Goal: Obtain resource: Download file/media

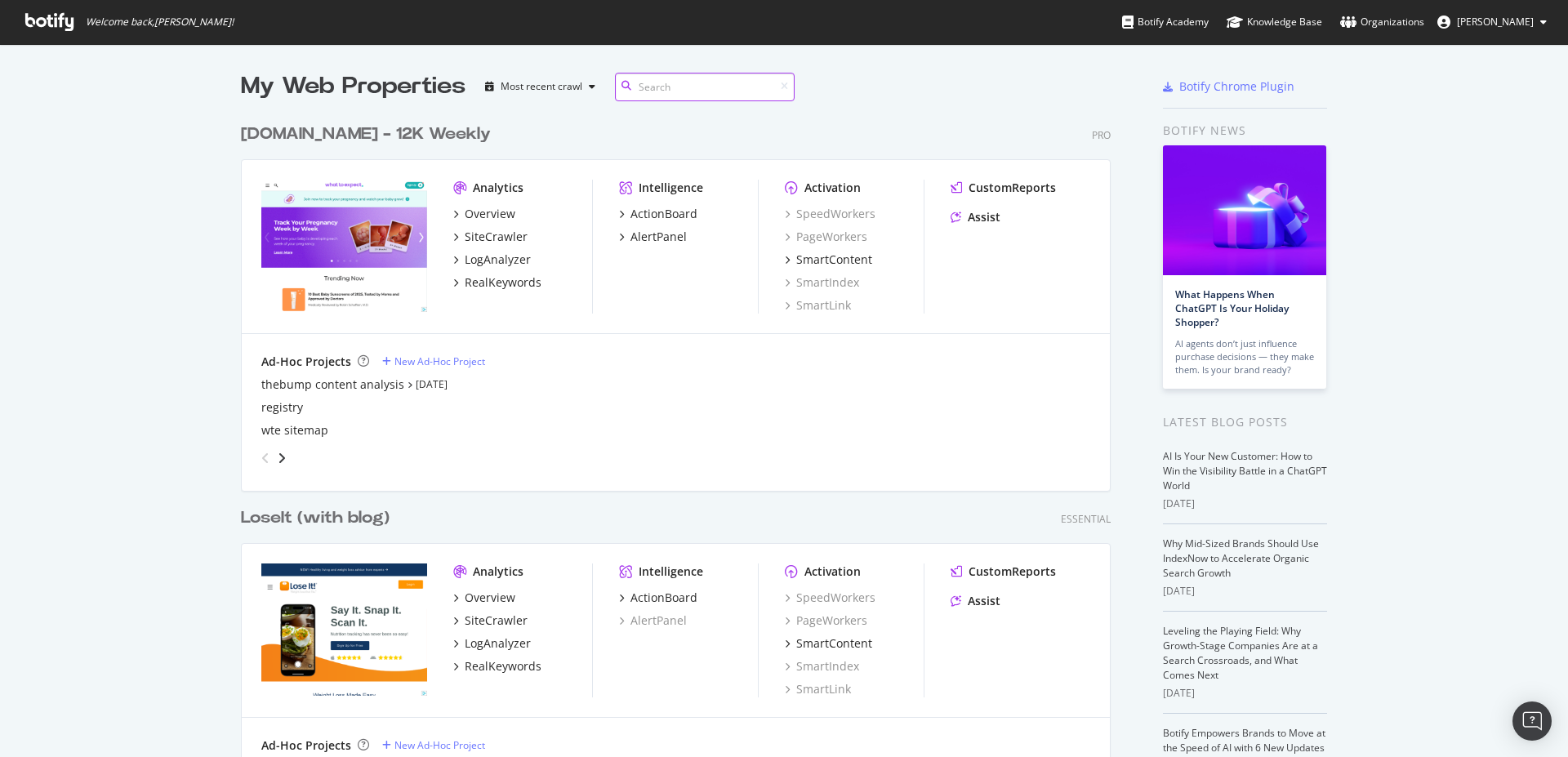
scroll to position [3674, 869]
click at [332, 520] on div "LoseIt (with blog)" at bounding box center [316, 518] width 149 height 23
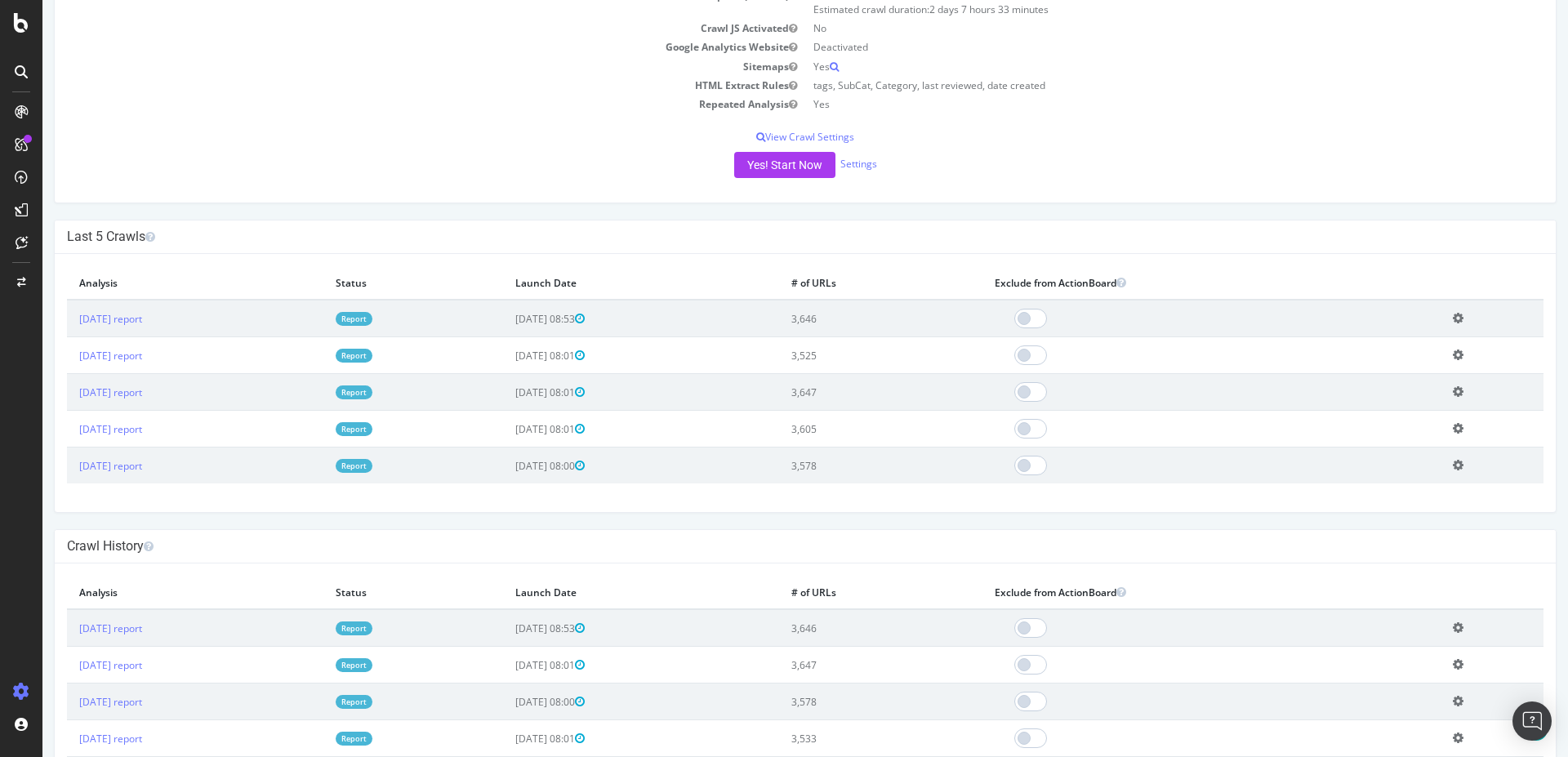
scroll to position [278, 0]
click at [132, 352] on link "[DATE] report" at bounding box center [111, 354] width 63 height 14
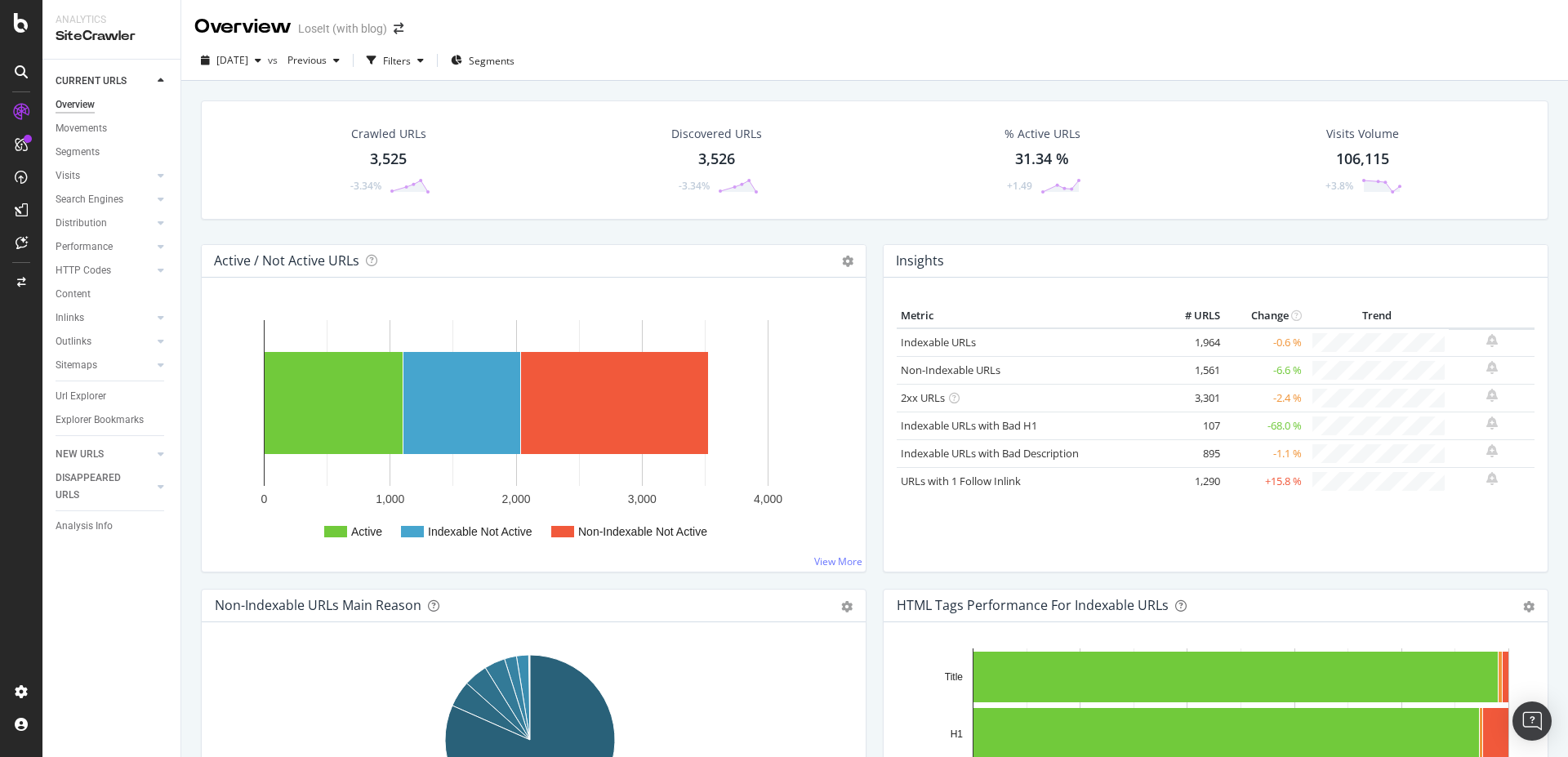
click at [380, 171] on div "Crawled URLs 3,525 -3.34%" at bounding box center [388, 159] width 116 height 85
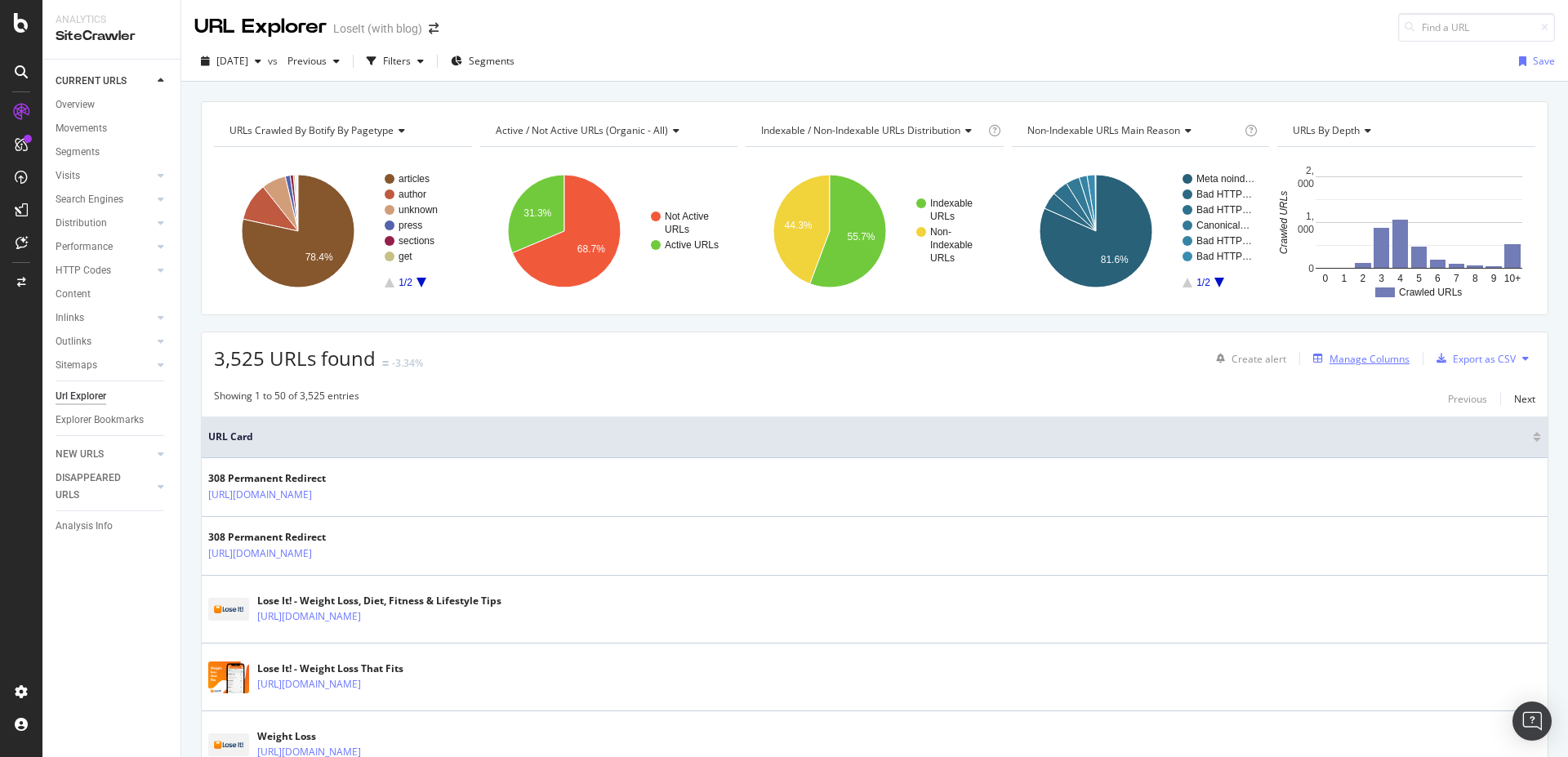
click at [1344, 360] on div "Manage Columns" at bounding box center [1370, 358] width 80 height 14
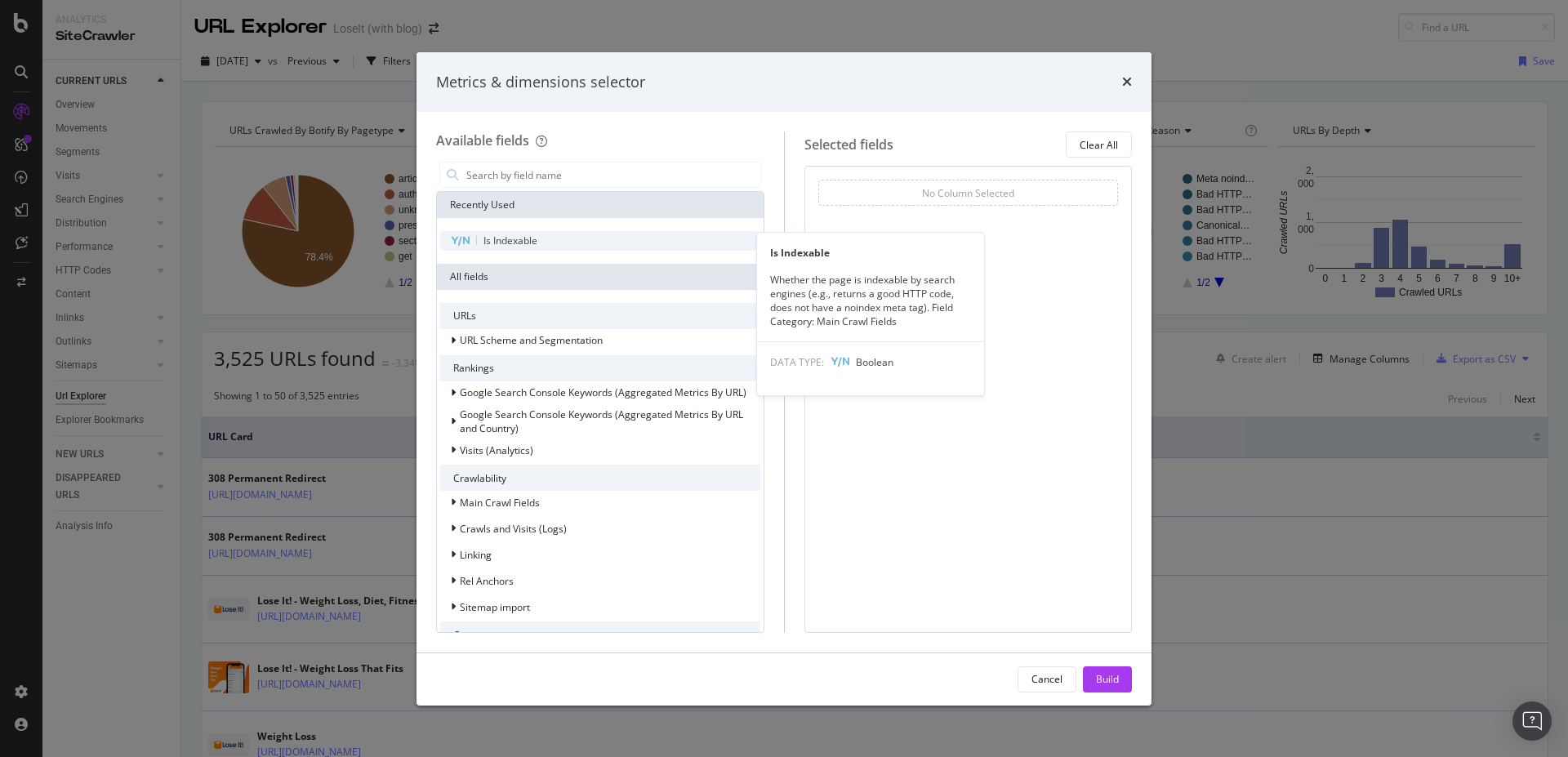
click at [551, 233] on div "Is Indexable" at bounding box center [600, 240] width 320 height 19
click at [504, 245] on span "Is Indexable" at bounding box center [510, 240] width 54 height 14
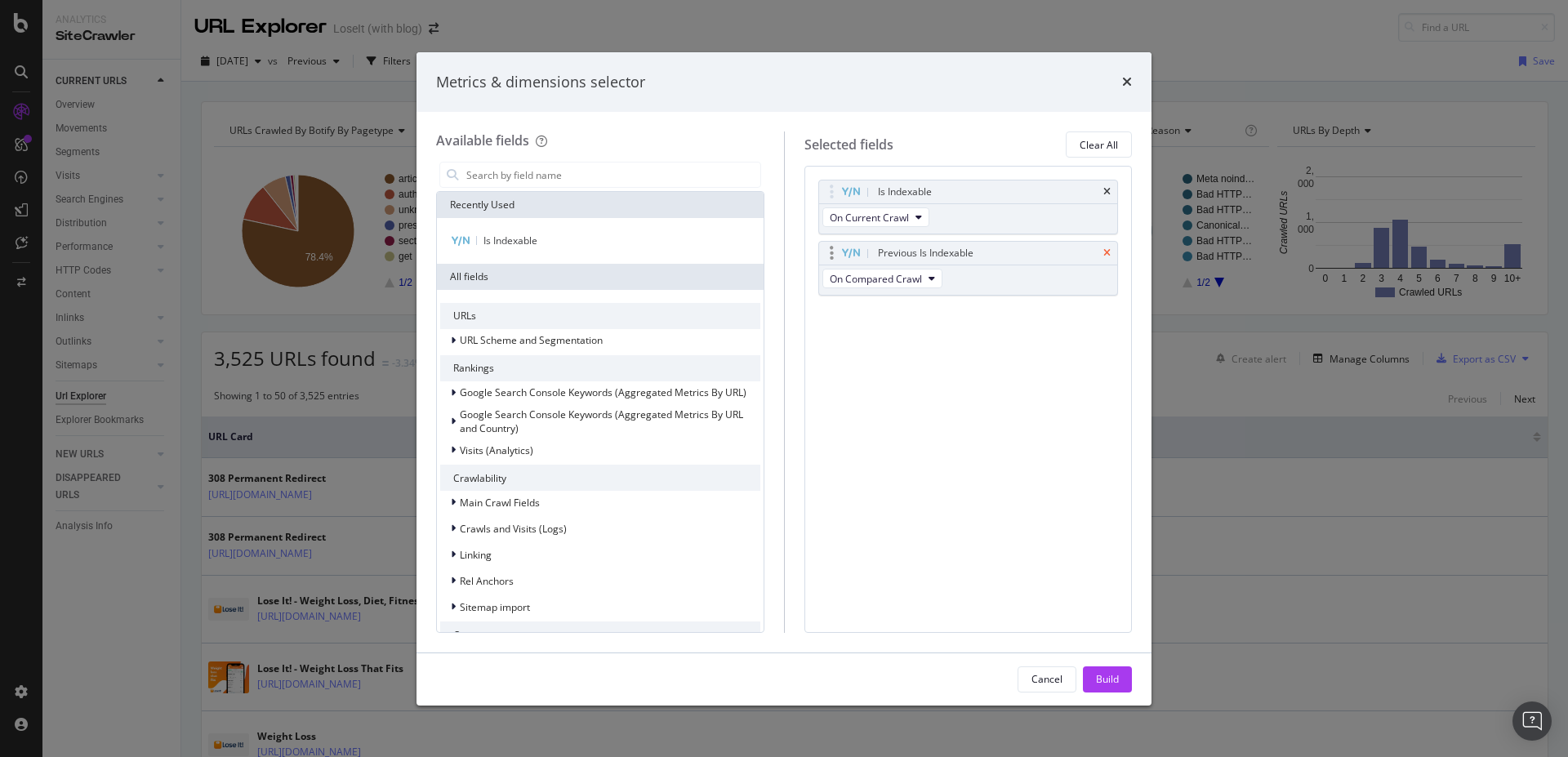
click at [1105, 253] on icon "times" at bounding box center [1107, 253] width 8 height 10
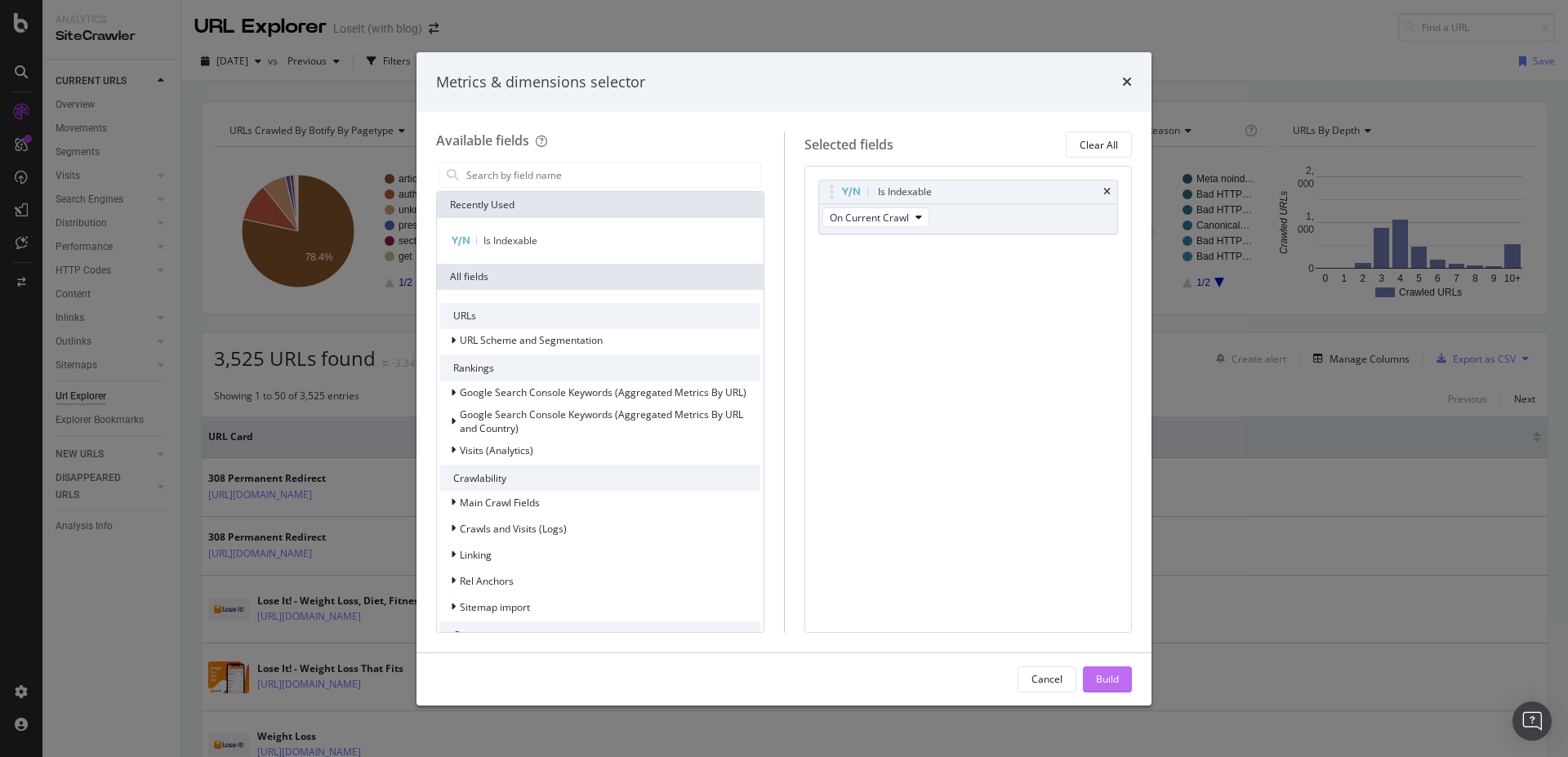
click at [1098, 678] on div "Build" at bounding box center [1107, 679] width 23 height 14
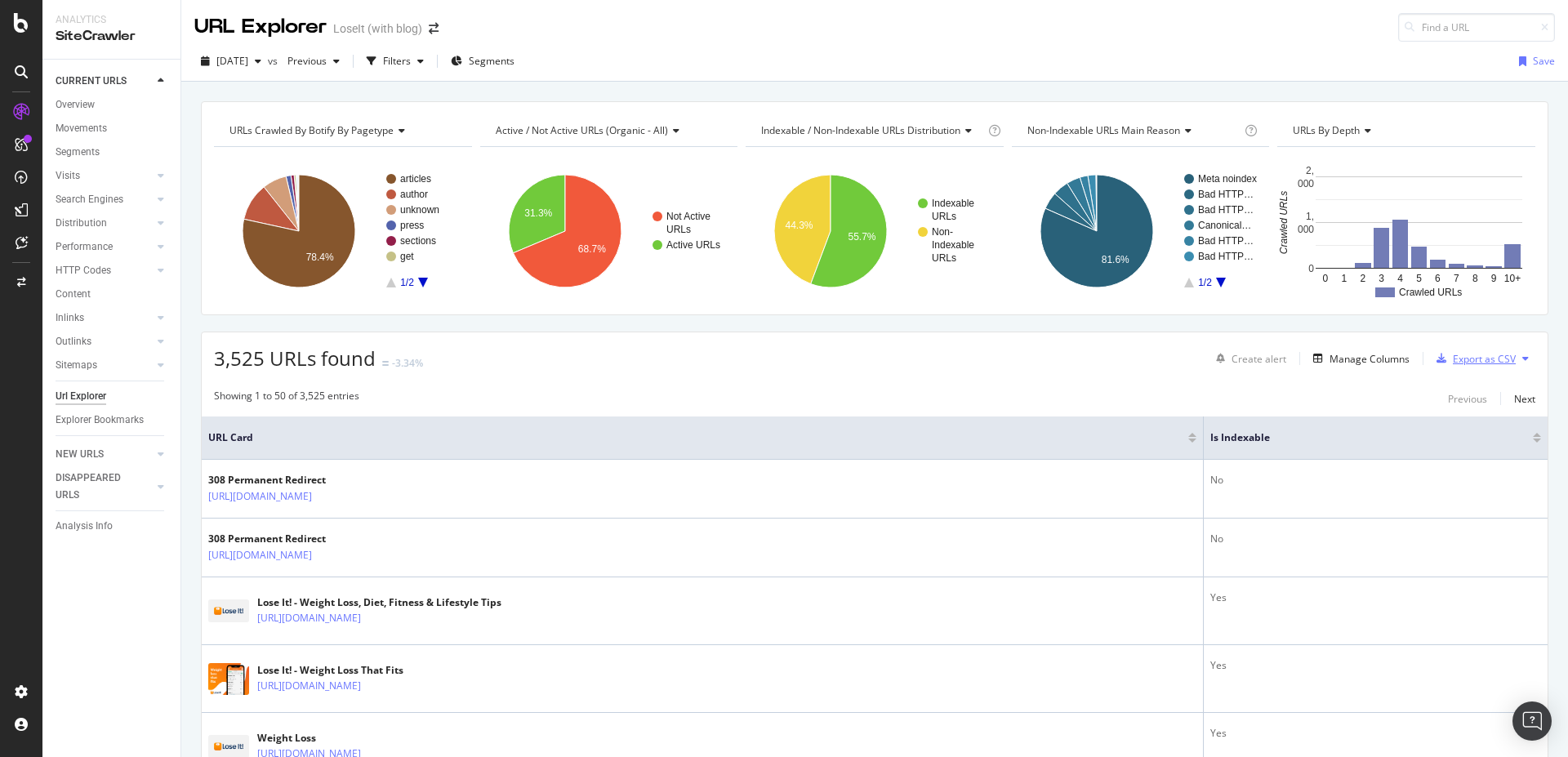
click at [1495, 357] on div "Export as CSV" at bounding box center [1483, 358] width 63 height 14
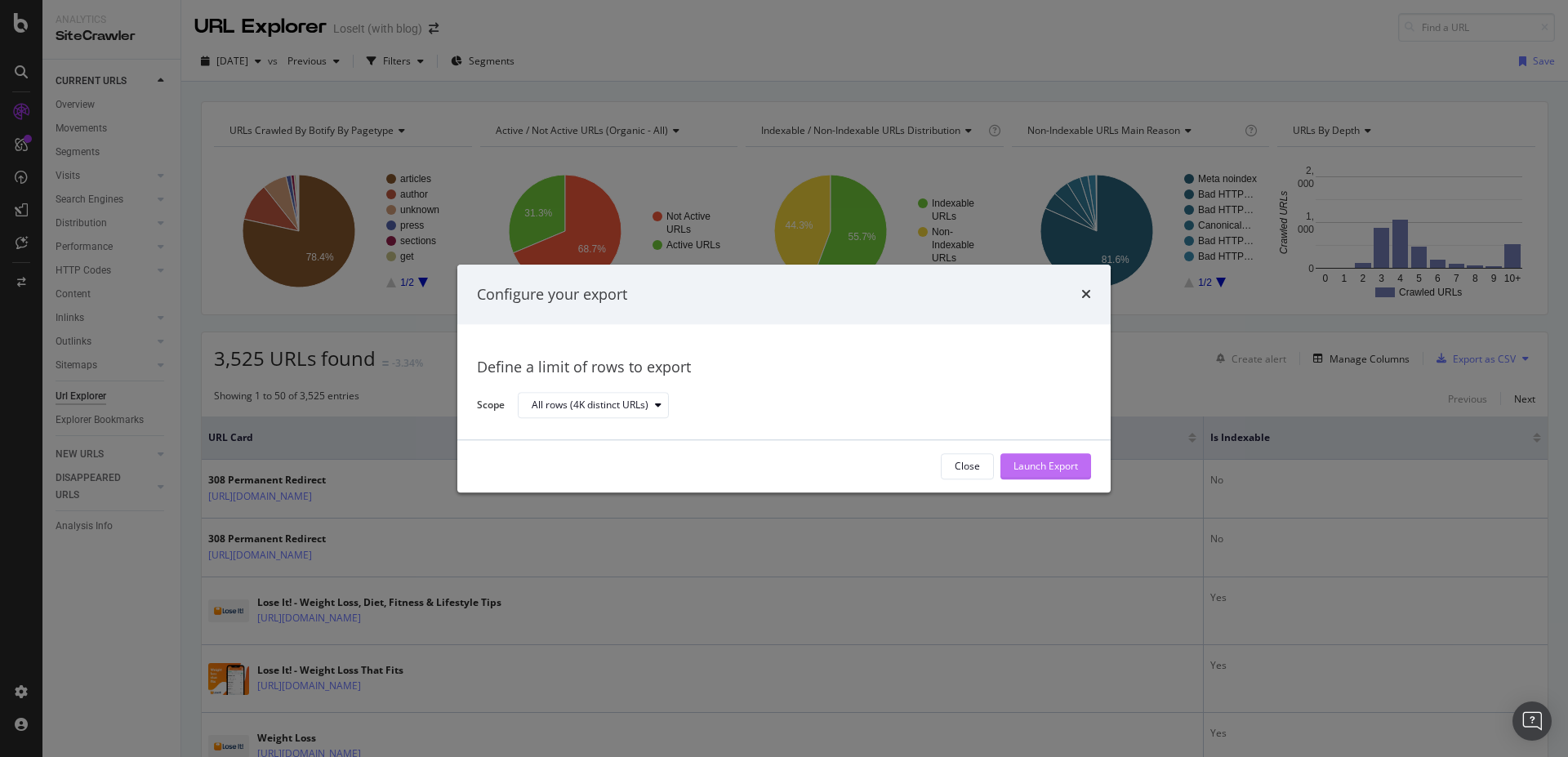
click at [1039, 464] on div "Launch Export" at bounding box center [1045, 466] width 64 height 14
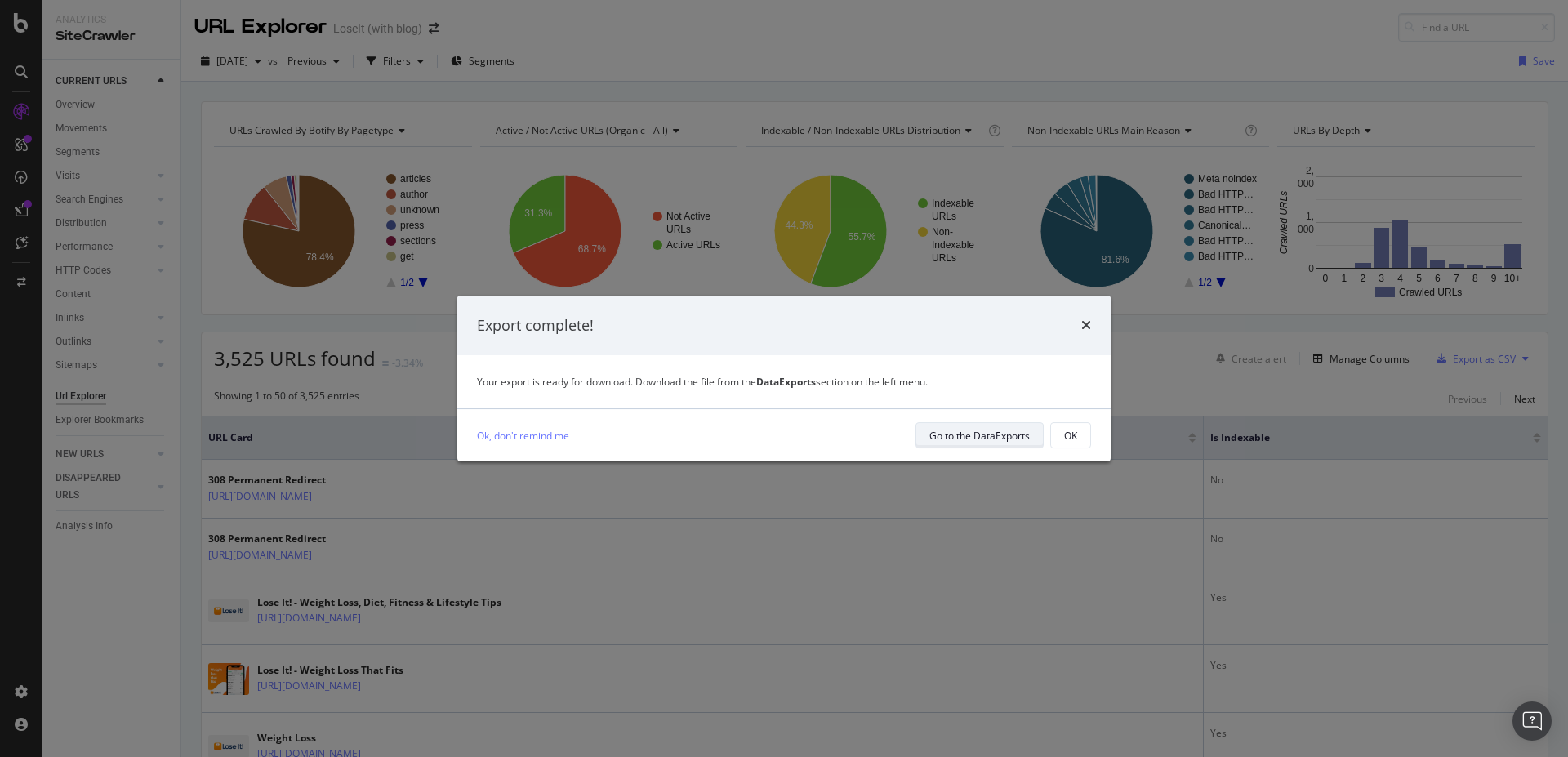
click at [973, 440] on div "Go to the DataExports" at bounding box center [979, 435] width 100 height 14
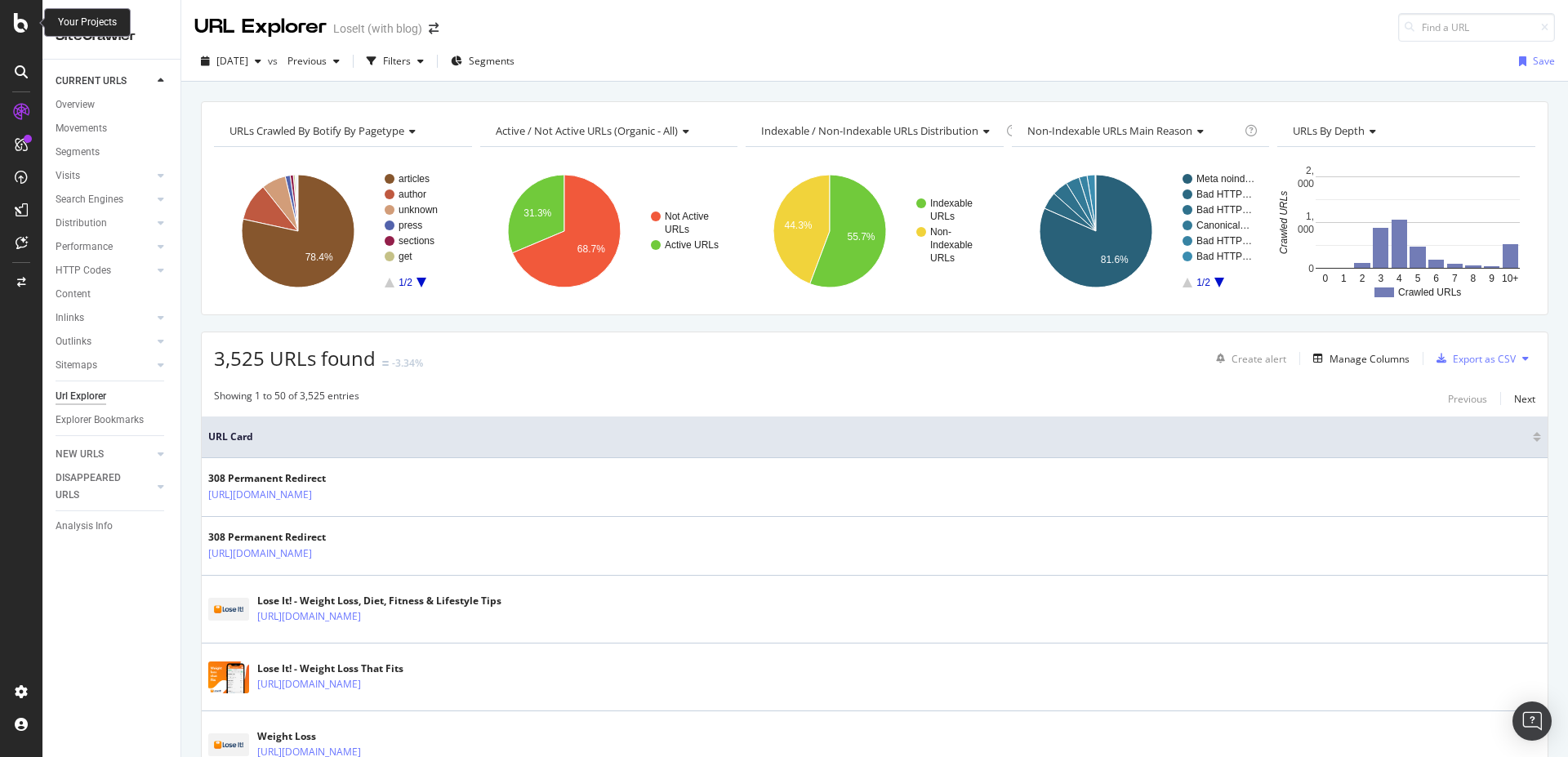
click at [20, 23] on icon at bounding box center [22, 23] width 15 height 19
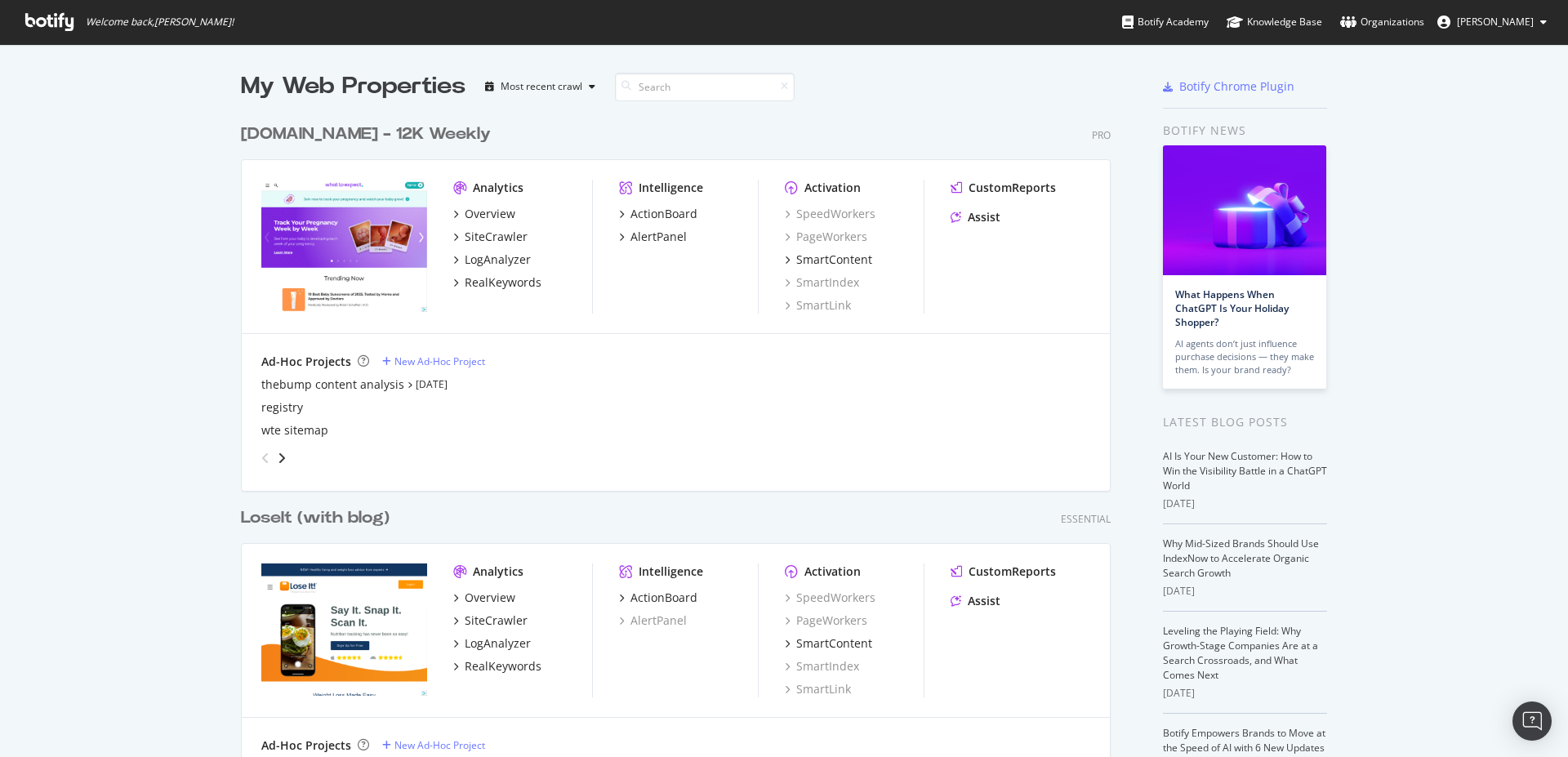
scroll to position [744, 1540]
click at [297, 514] on div "LoseIt (with blog)" at bounding box center [316, 518] width 149 height 23
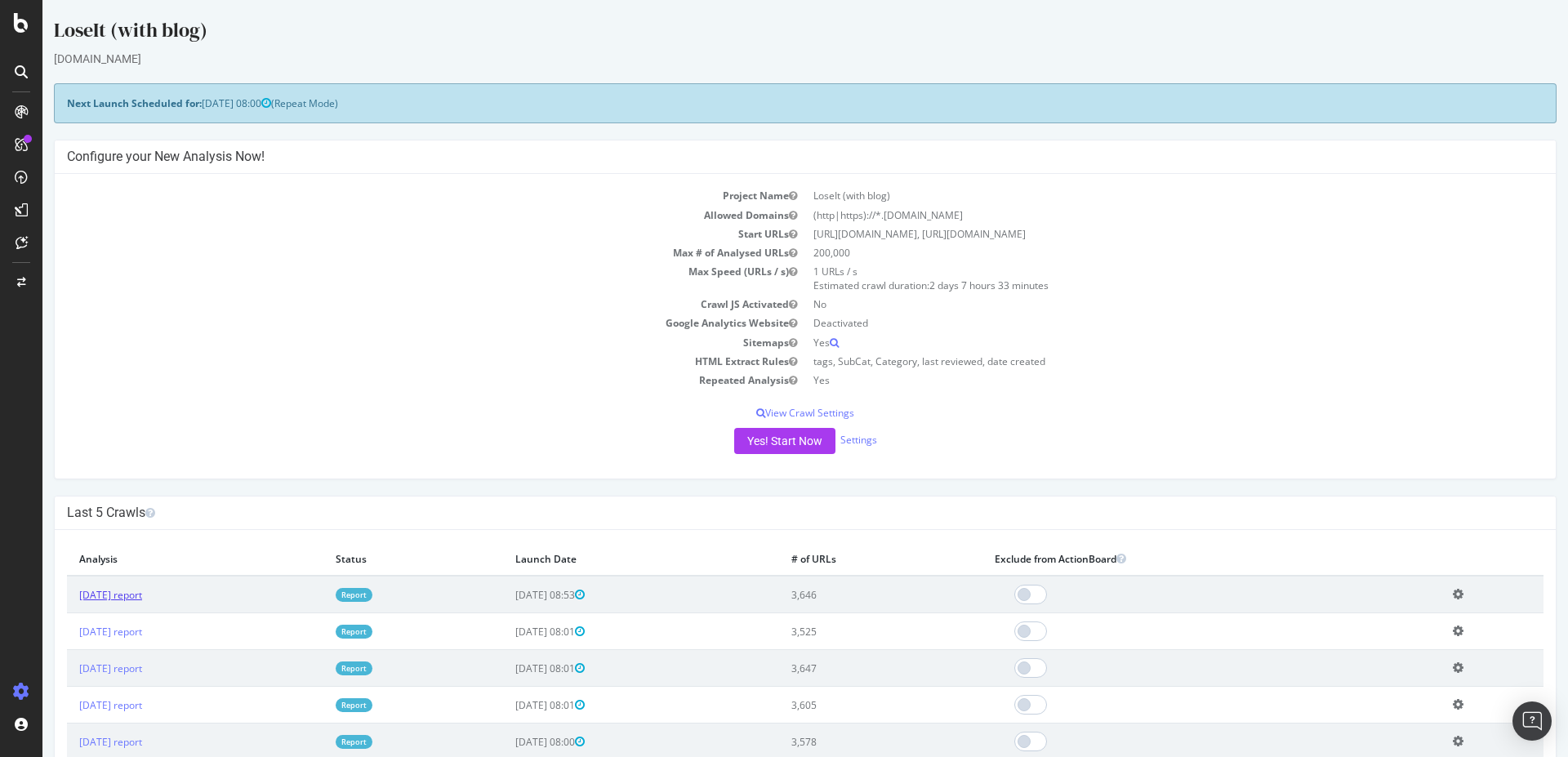
click at [142, 593] on link "2025 Aug. 13th report" at bounding box center [111, 595] width 63 height 14
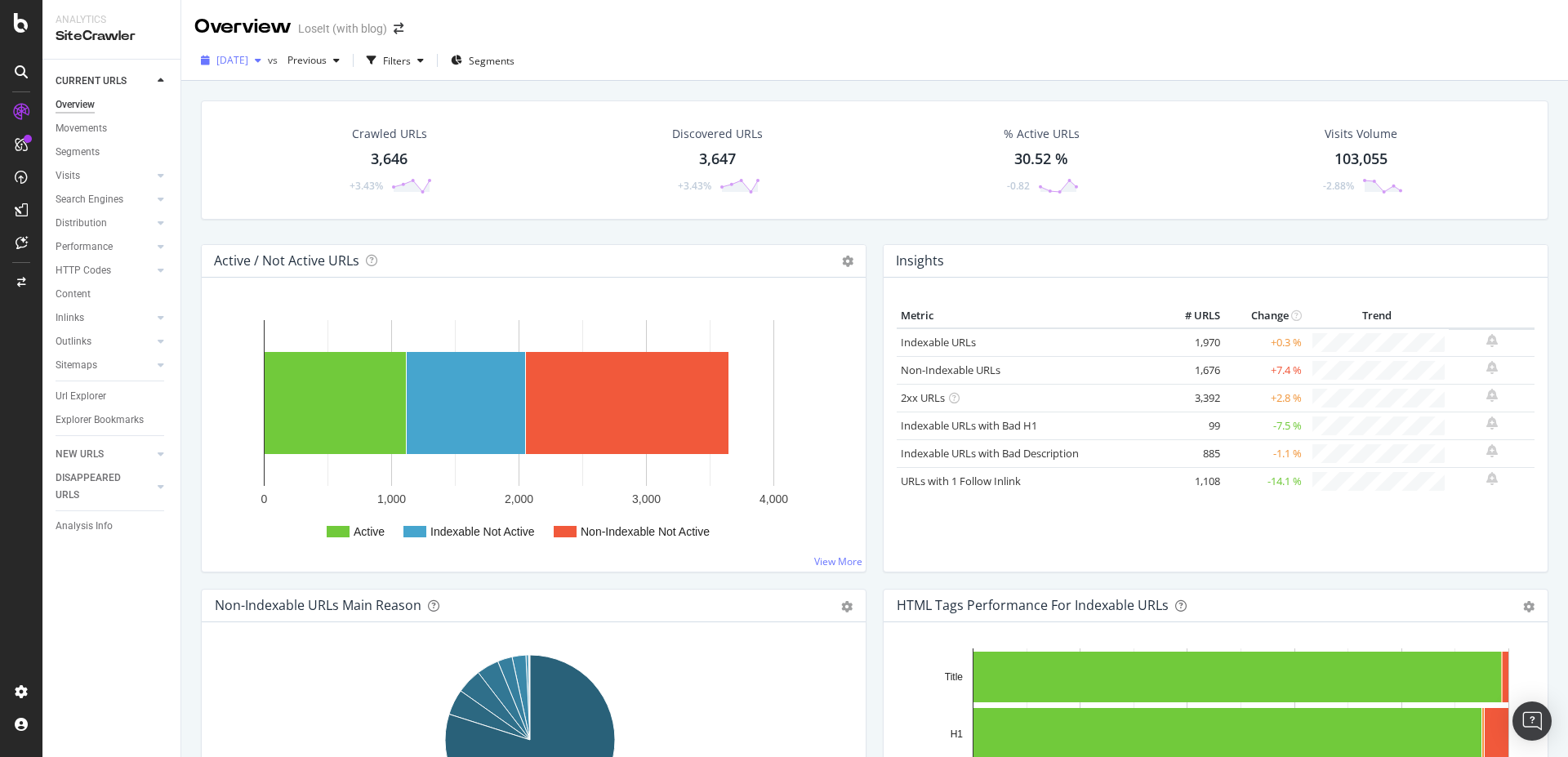
click at [261, 61] on icon "button" at bounding box center [258, 60] width 7 height 10
click at [271, 176] on div "[DATE]" at bounding box center [263, 180] width 90 height 15
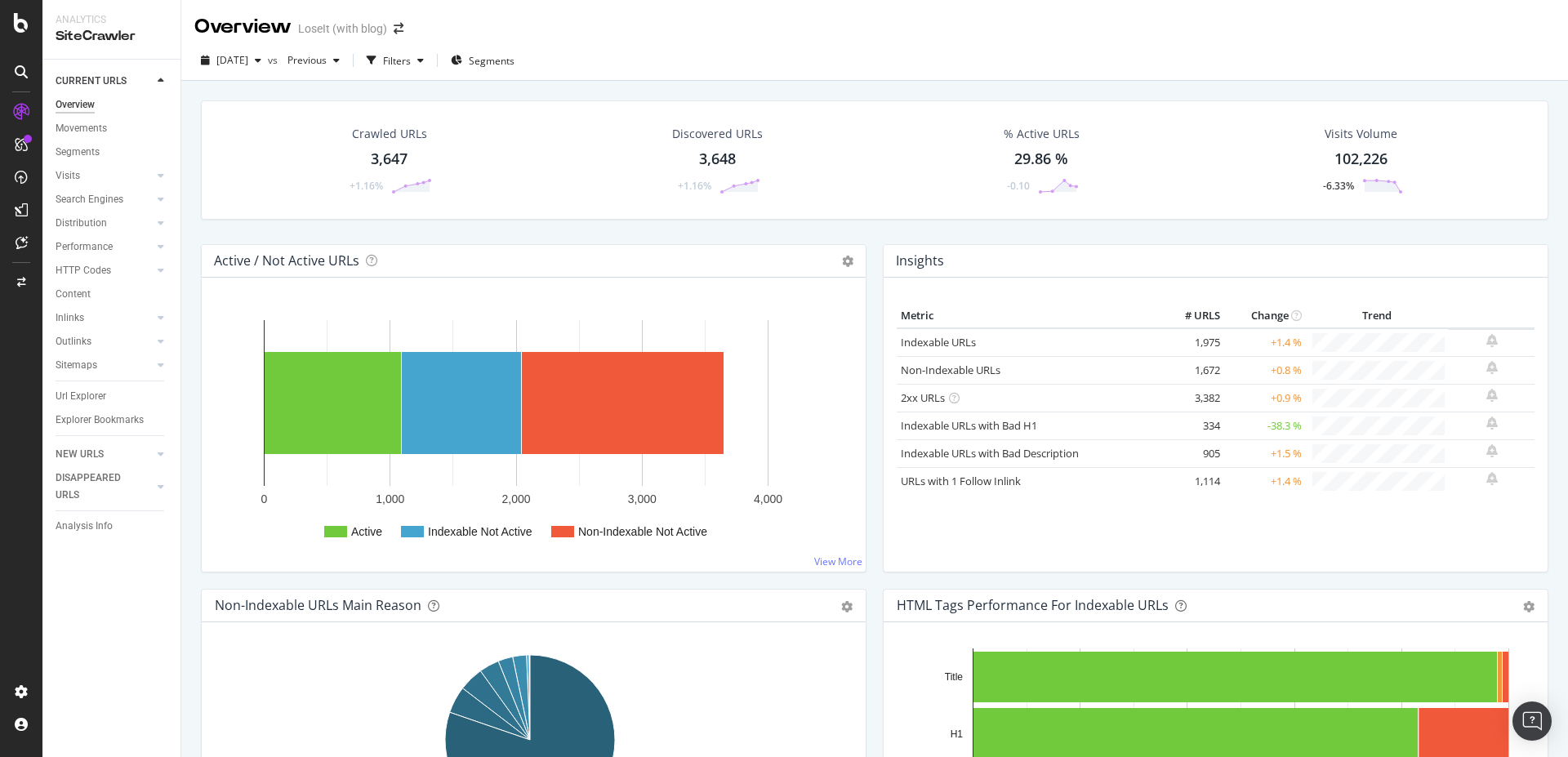
click at [383, 166] on div "3,647" at bounding box center [389, 159] width 37 height 21
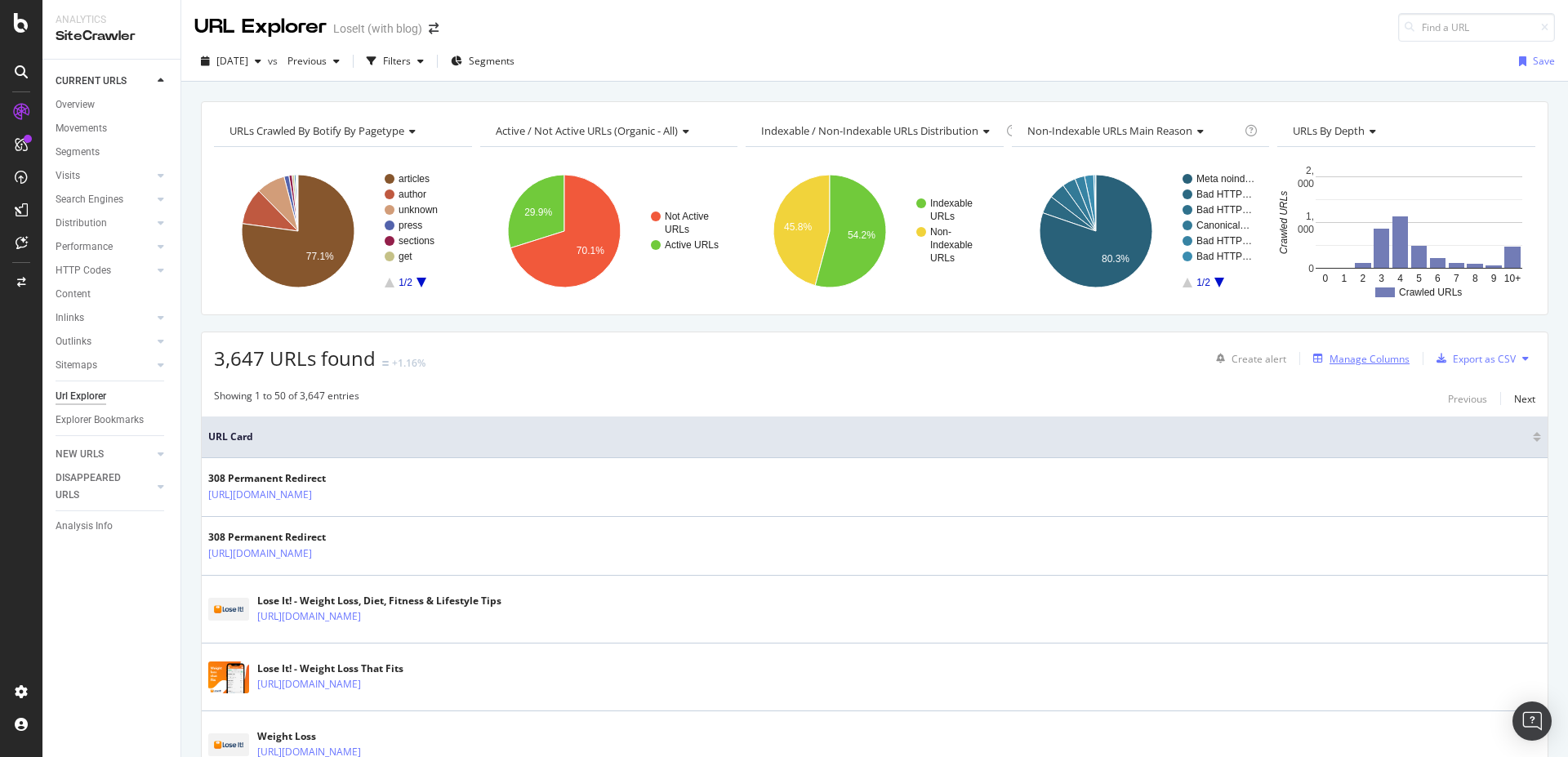
click at [1366, 366] on div "Manage Columns" at bounding box center [1357, 358] width 103 height 18
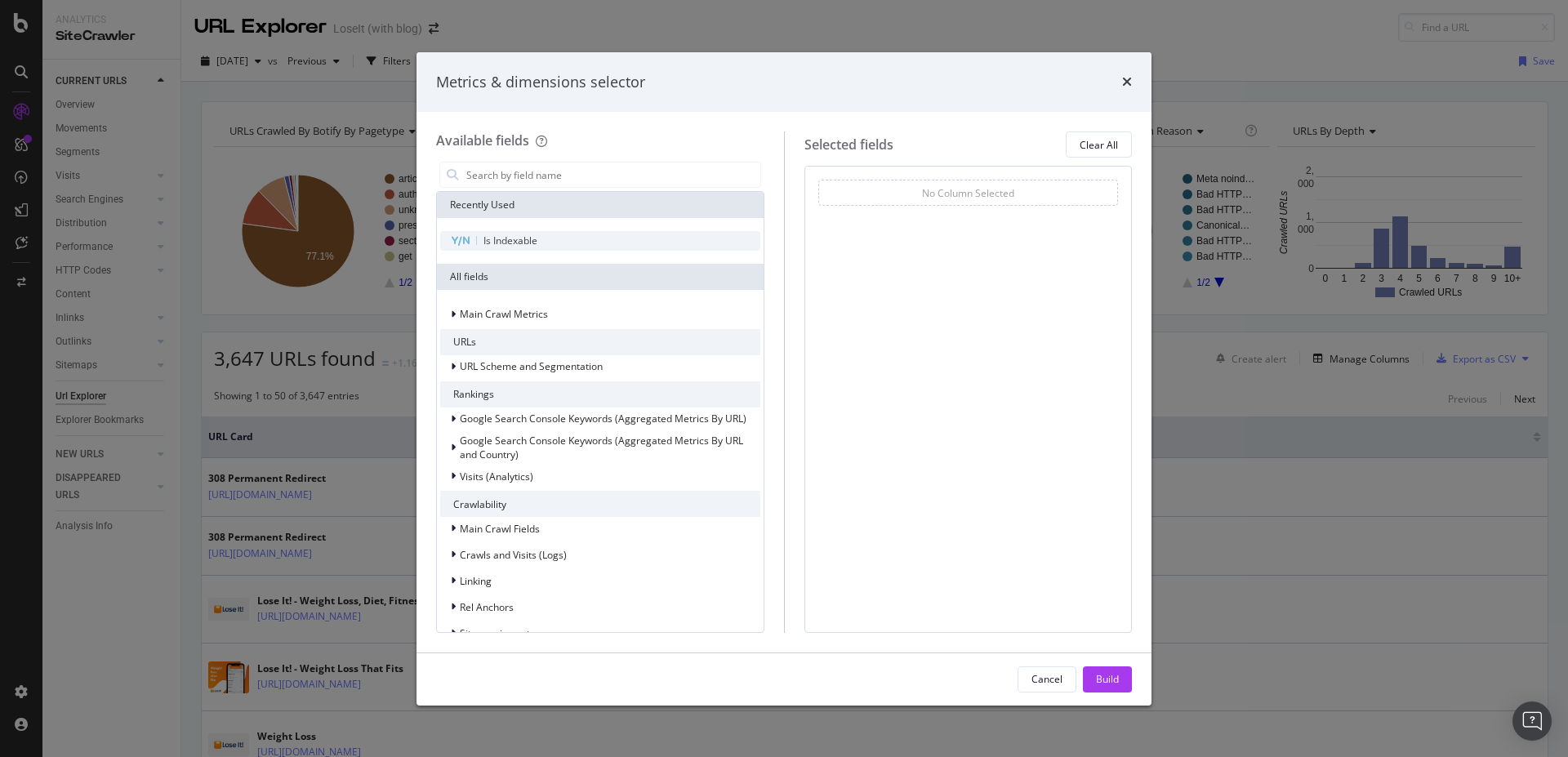
click at [501, 250] on div "Is Indexable" at bounding box center [600, 240] width 320 height 19
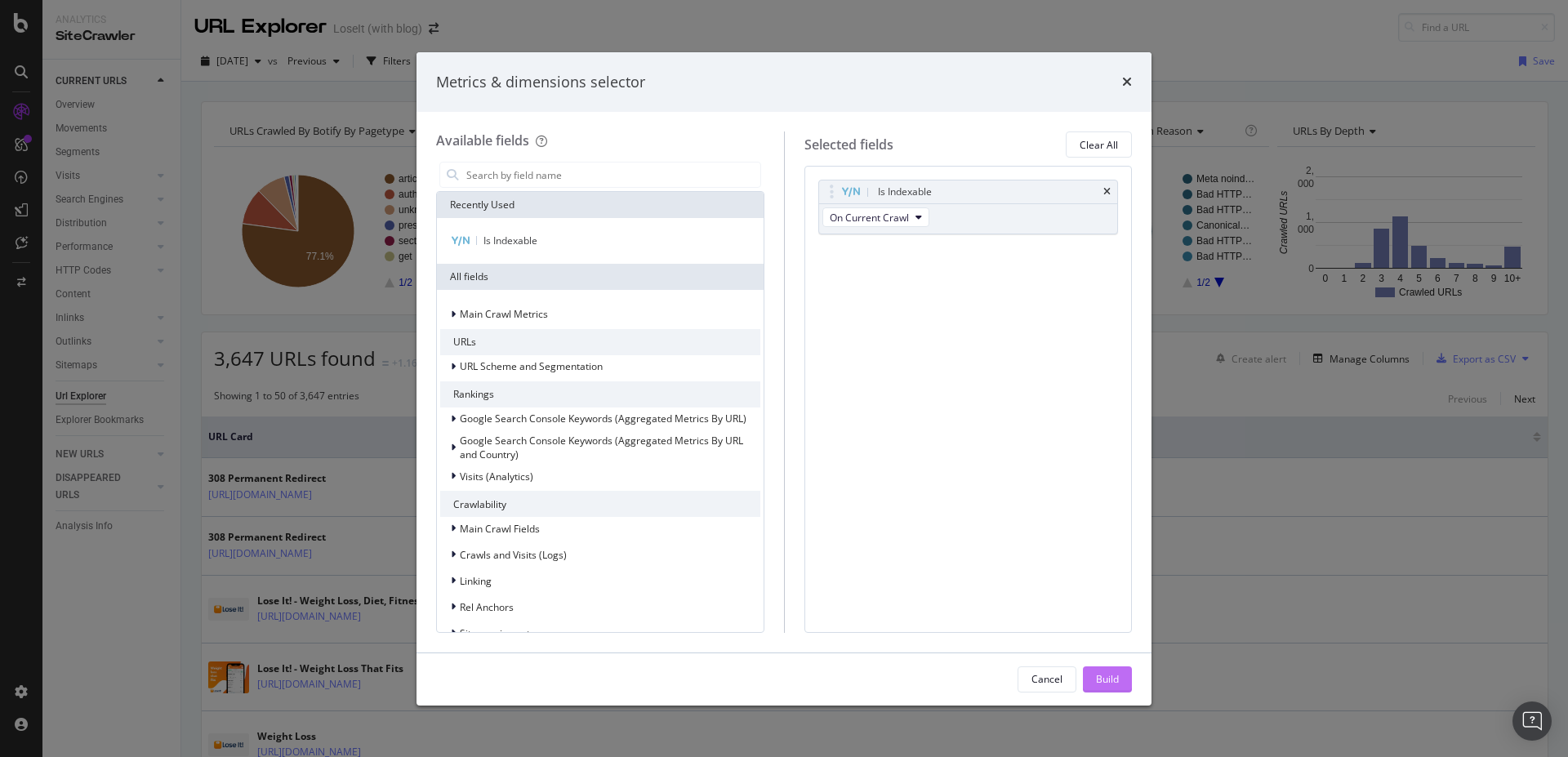
click at [1101, 669] on div "Build" at bounding box center [1107, 679] width 23 height 24
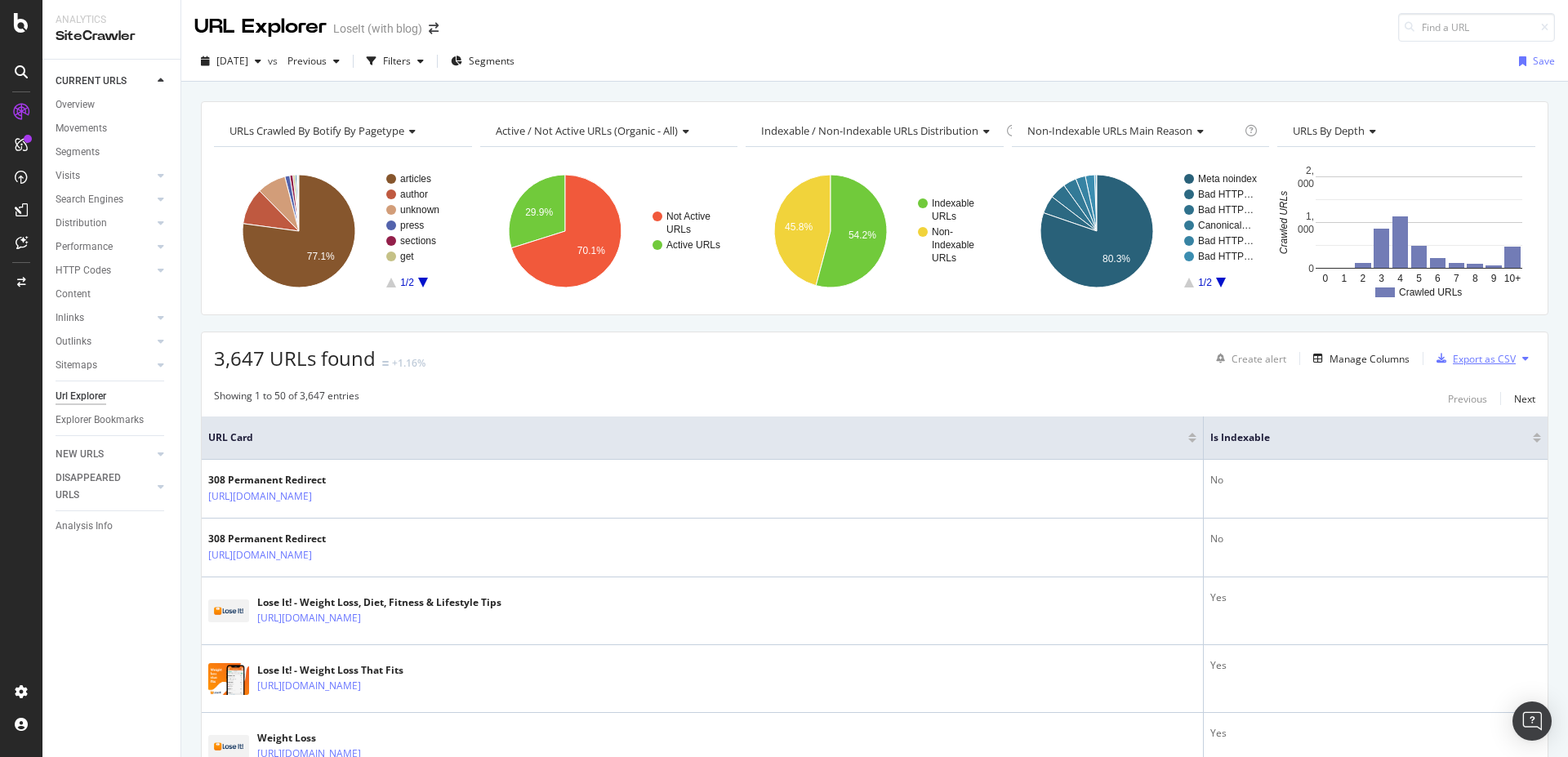
click at [1493, 358] on div "Export as CSV" at bounding box center [1483, 358] width 63 height 14
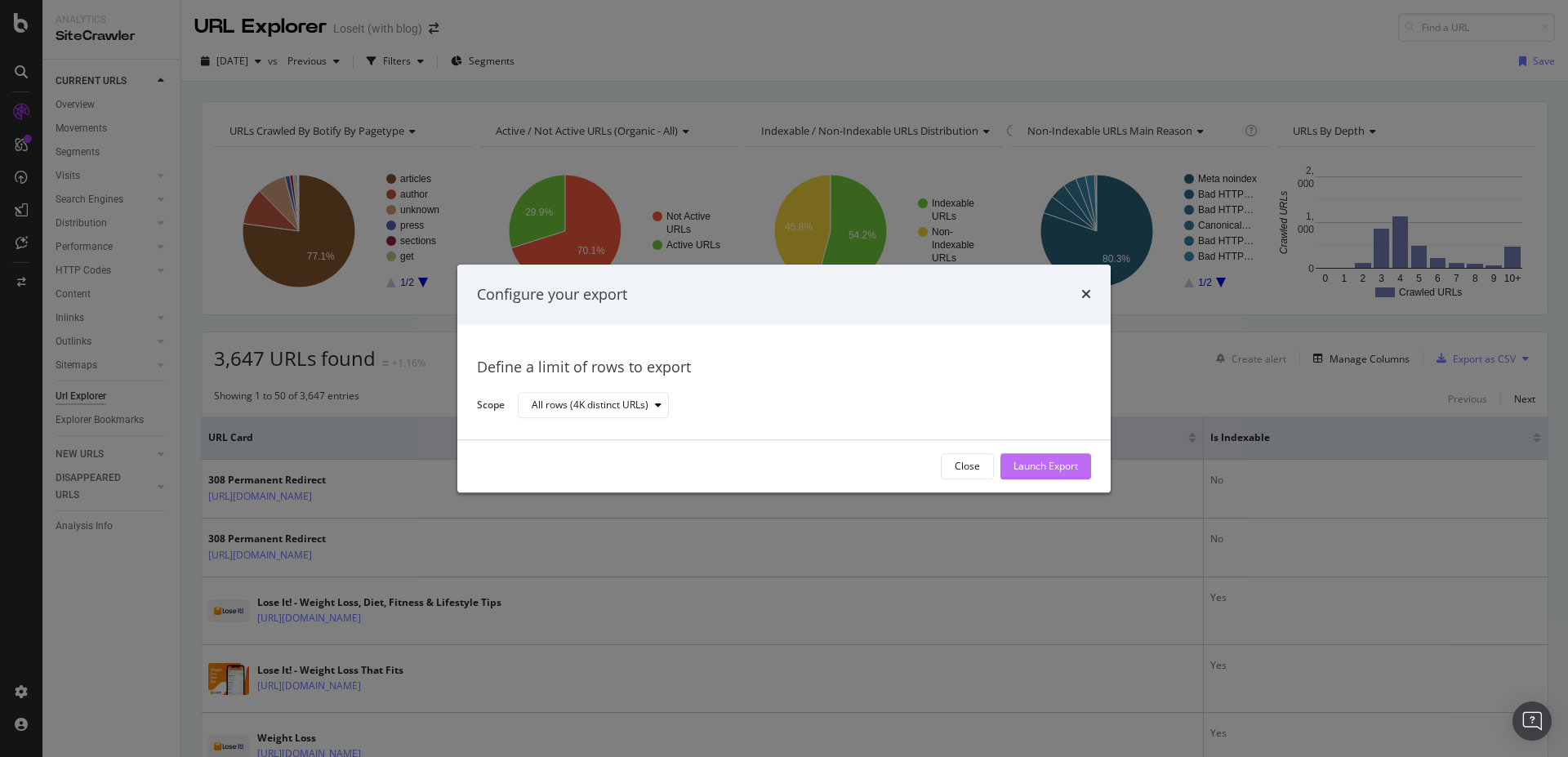
click at [1031, 478] on div "Launch Export" at bounding box center [1045, 466] width 64 height 24
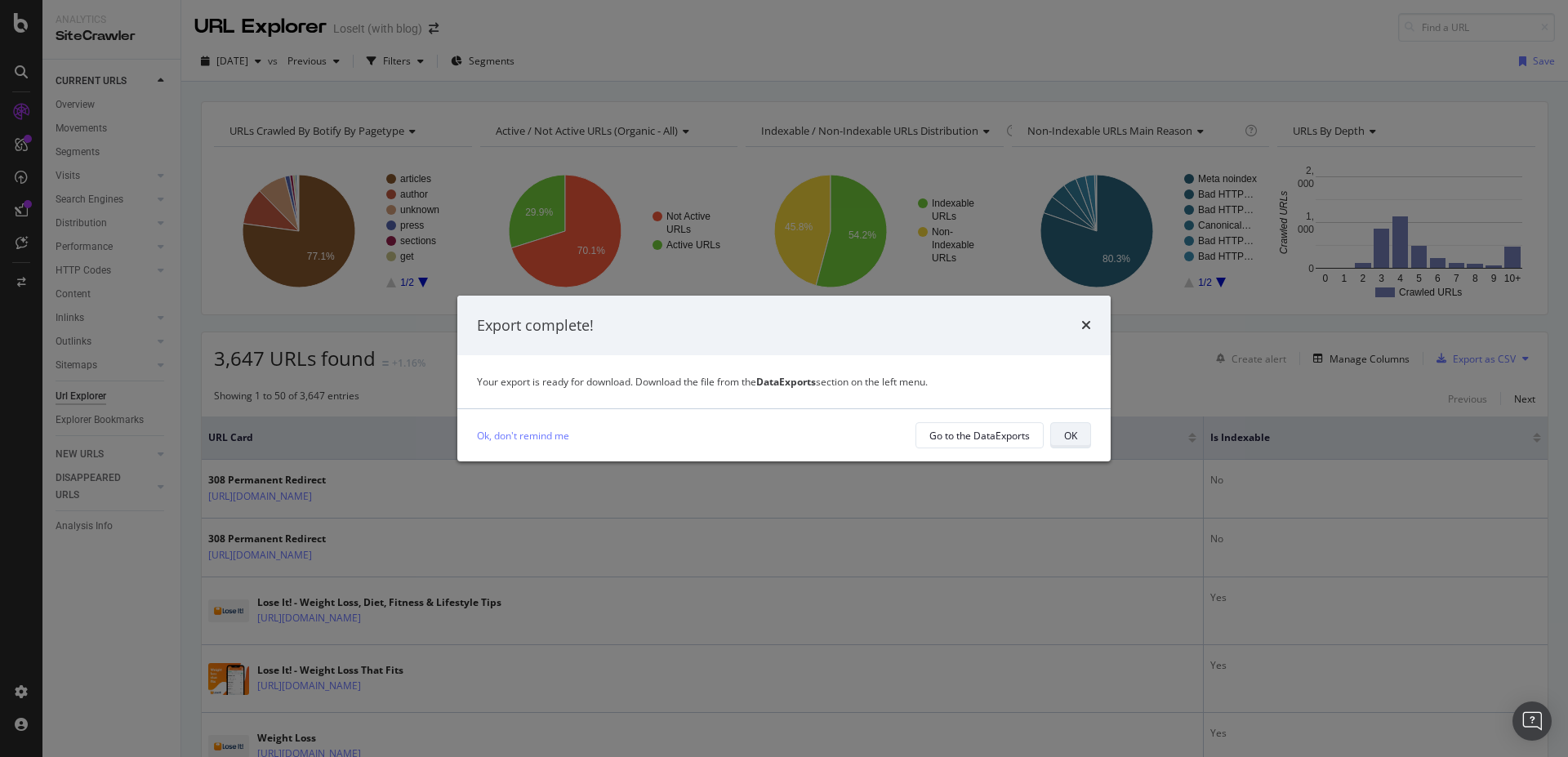
click at [1059, 432] on button "OK" at bounding box center [1070, 435] width 41 height 26
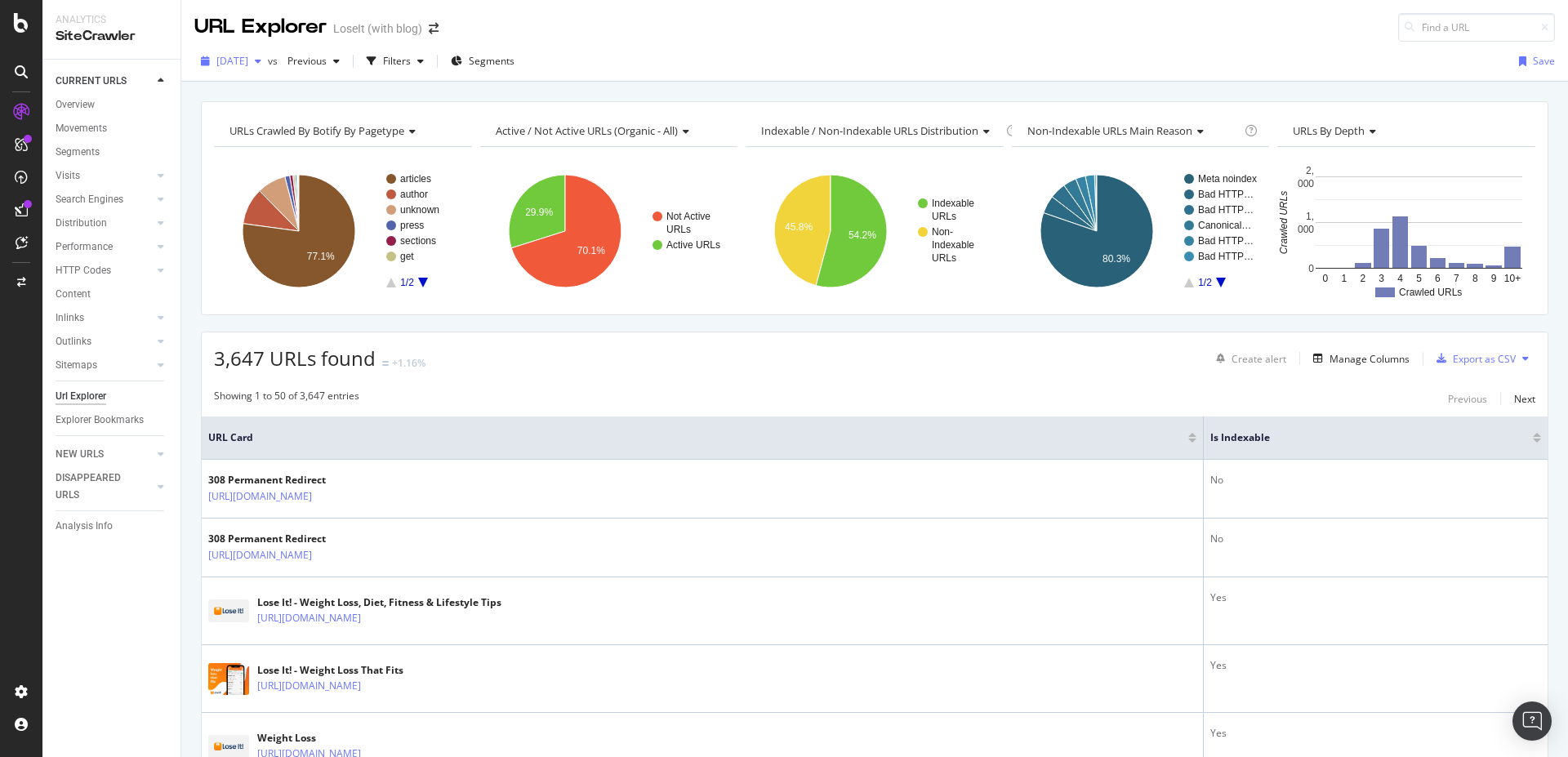
click at [248, 64] on span "[DATE]" at bounding box center [232, 60] width 32 height 14
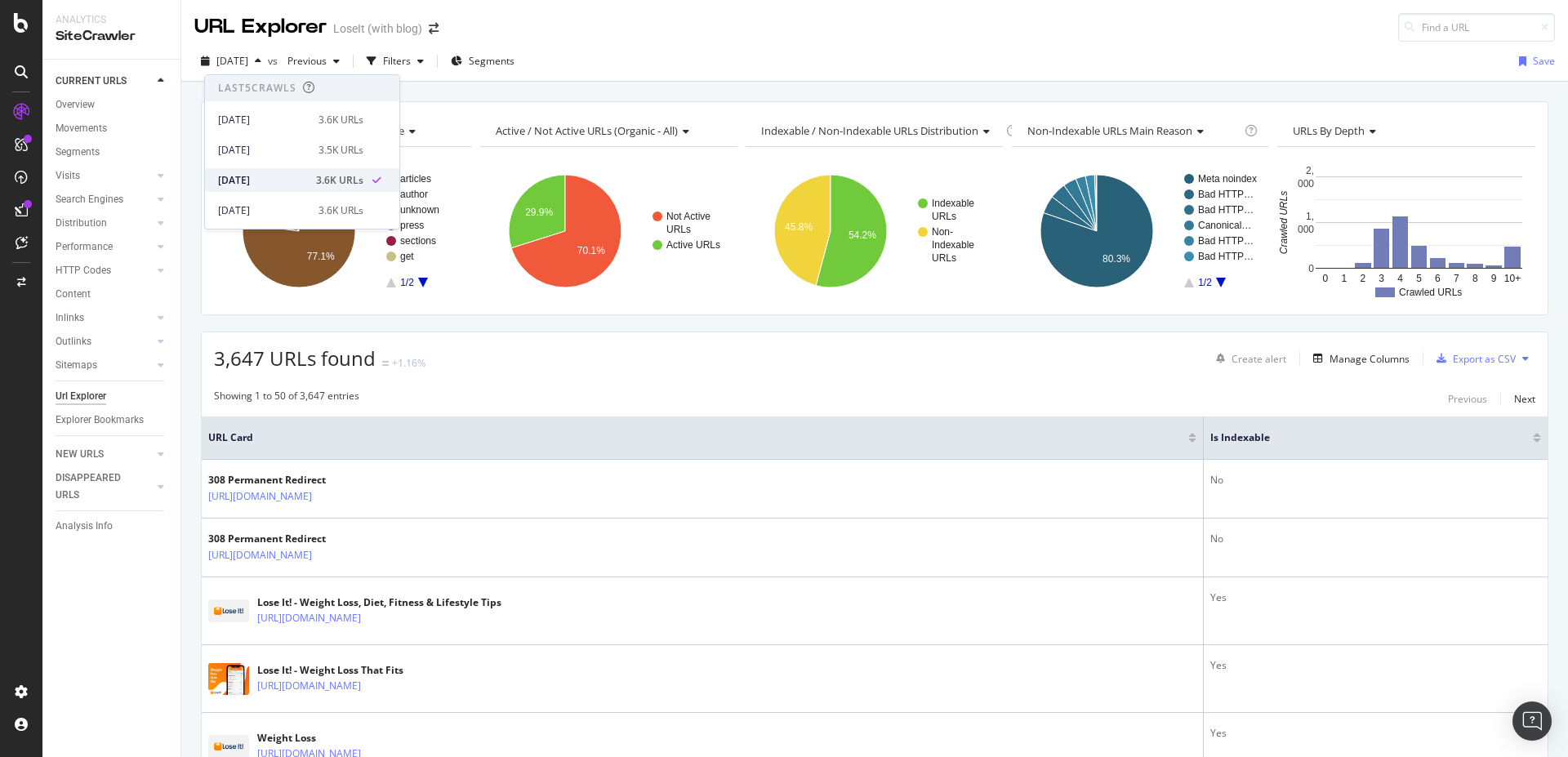
scroll to position [132, 0]
click at [257, 169] on div "2025 May. 25th" at bounding box center [263, 165] width 90 height 15
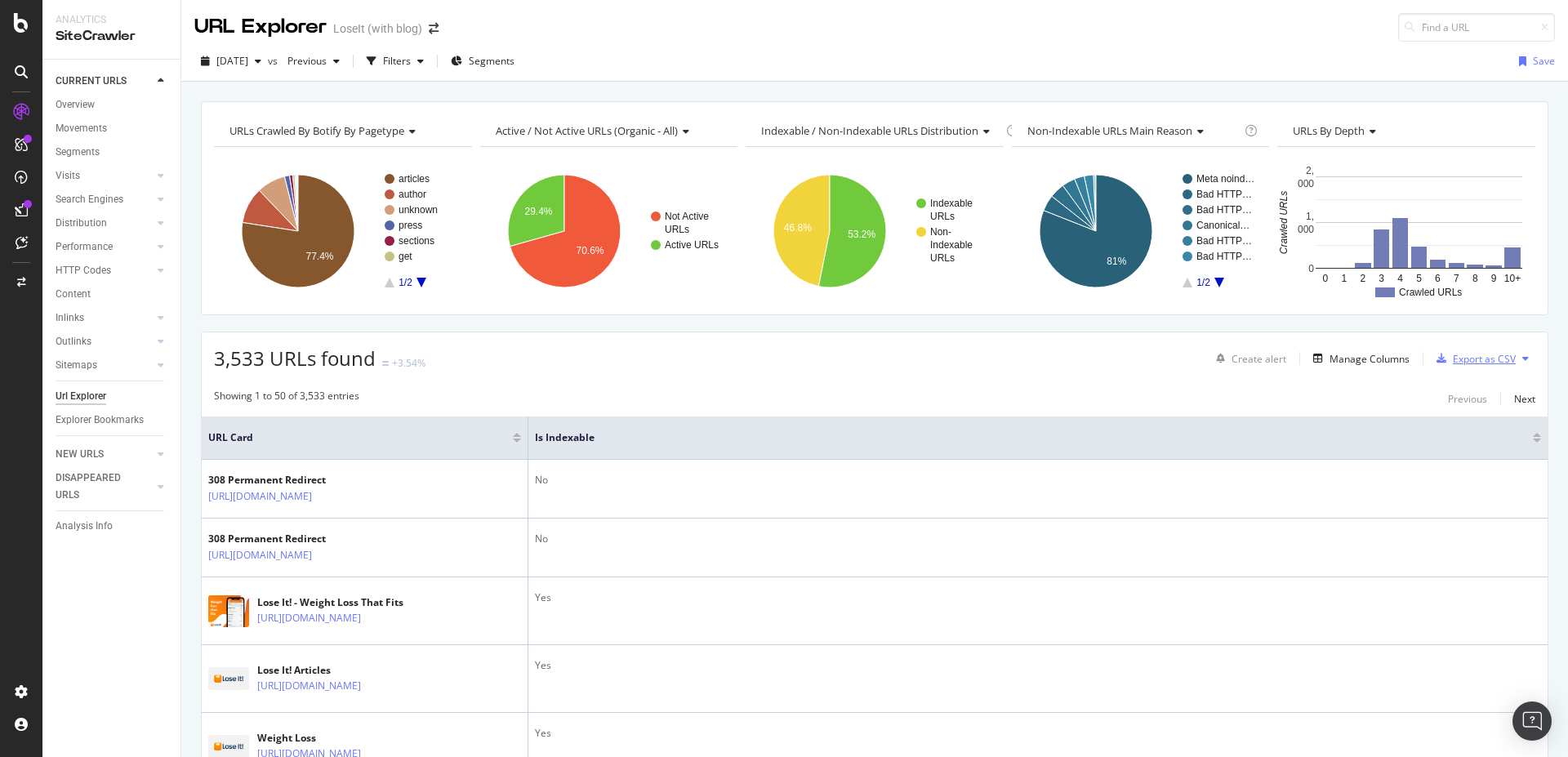
click at [1485, 355] on div "Export as CSV" at bounding box center [1483, 358] width 63 height 14
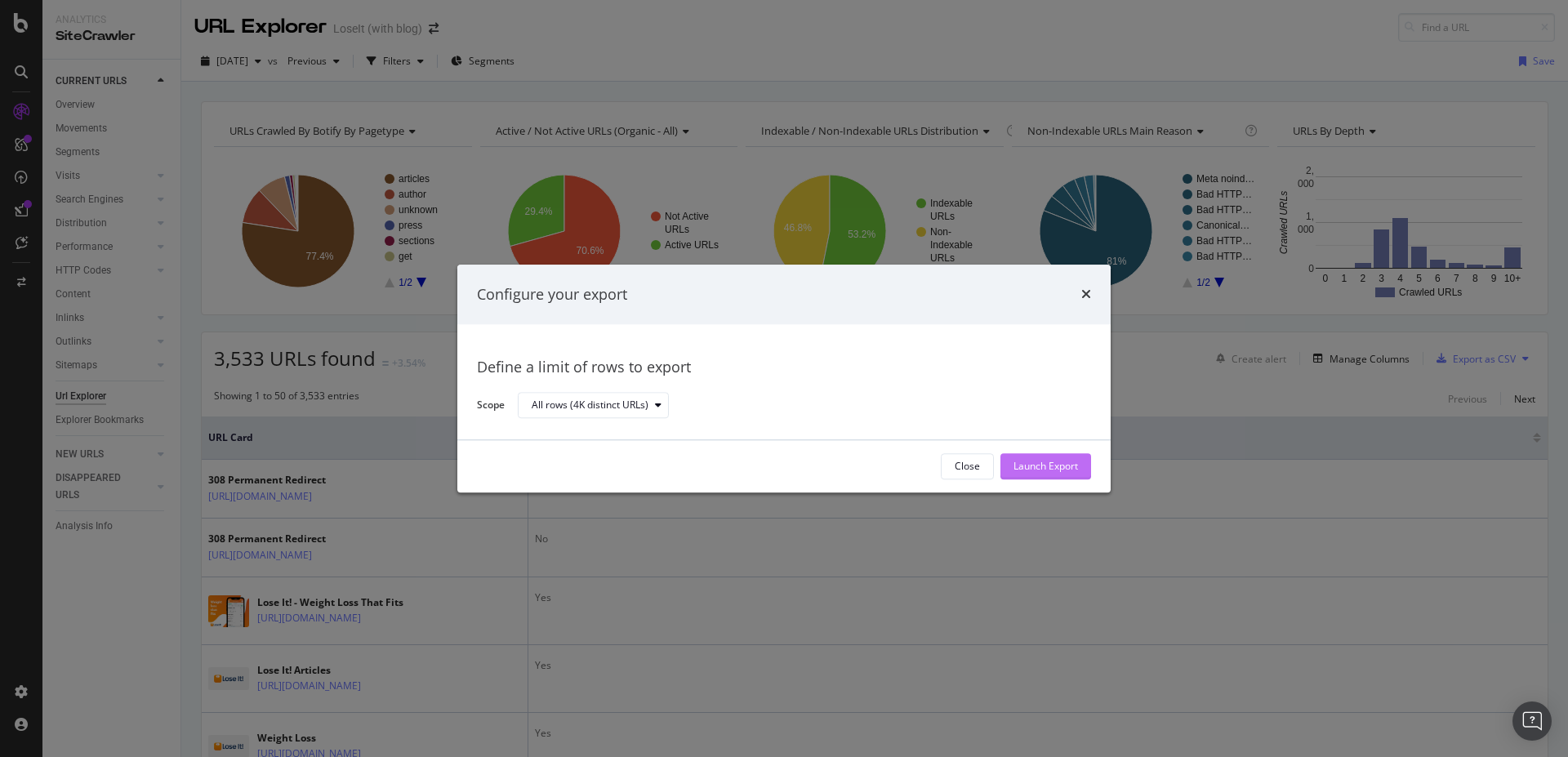
click at [1055, 474] on div "Launch Export" at bounding box center [1045, 466] width 64 height 24
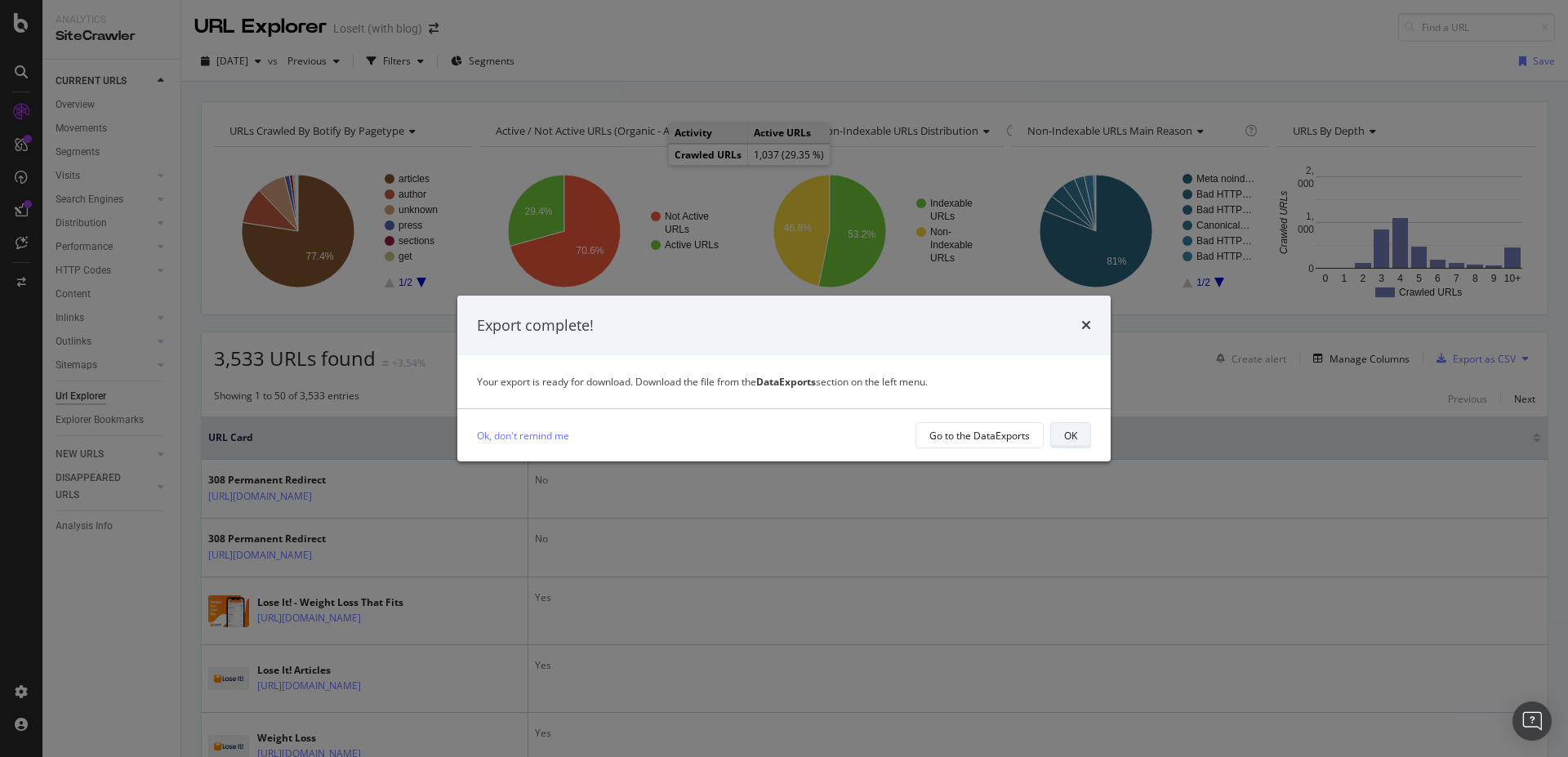
click at [1058, 435] on button "OK" at bounding box center [1070, 435] width 41 height 26
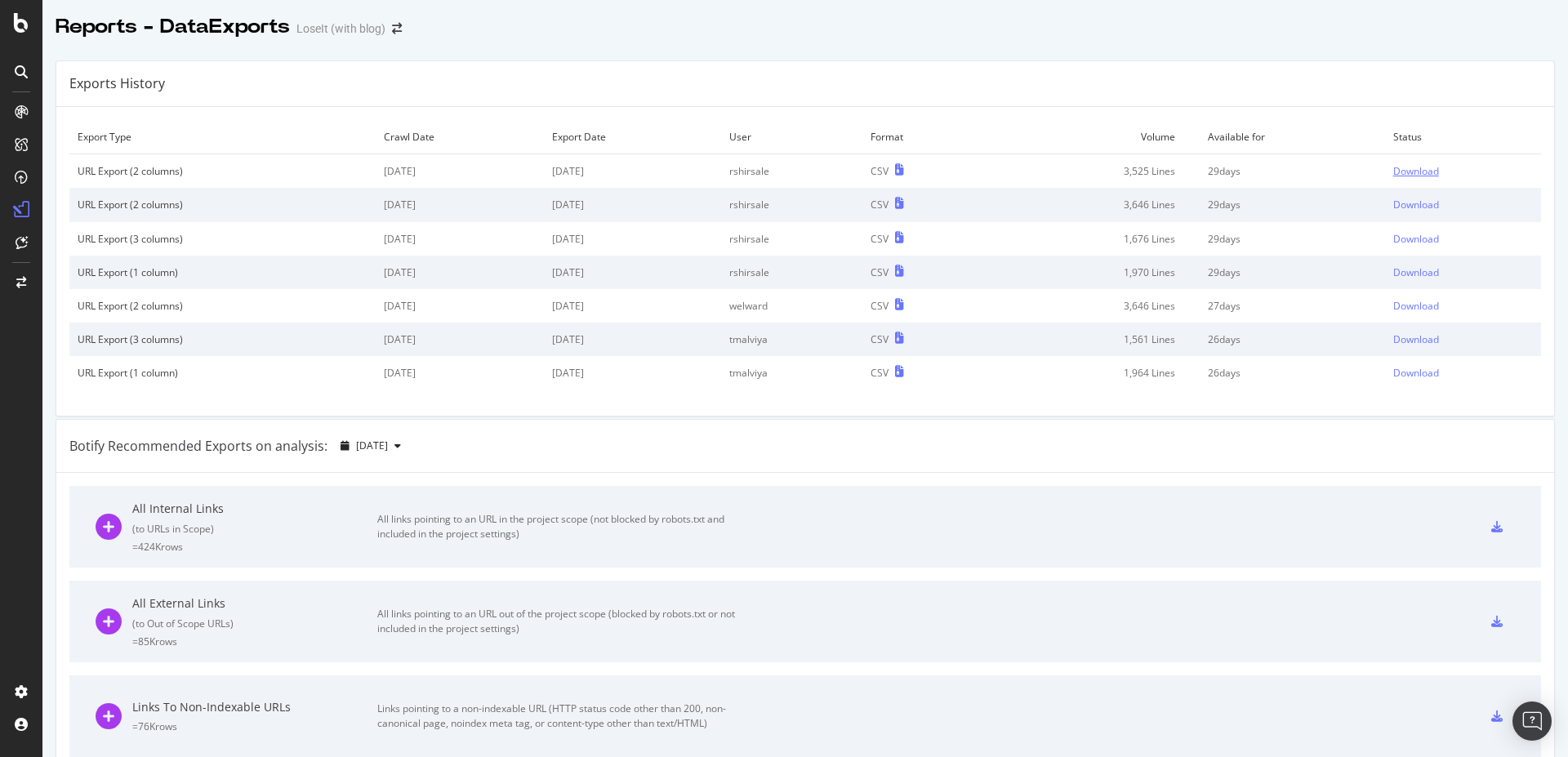
drag, startPoint x: 1405, startPoint y: 161, endPoint x: 1389, endPoint y: 178, distance: 23.3
click at [1406, 161] on td "Download" at bounding box center [1463, 171] width 156 height 34
click at [1393, 178] on div "Download" at bounding box center [1416, 171] width 46 height 14
click at [1393, 173] on div "Download" at bounding box center [1416, 171] width 46 height 14
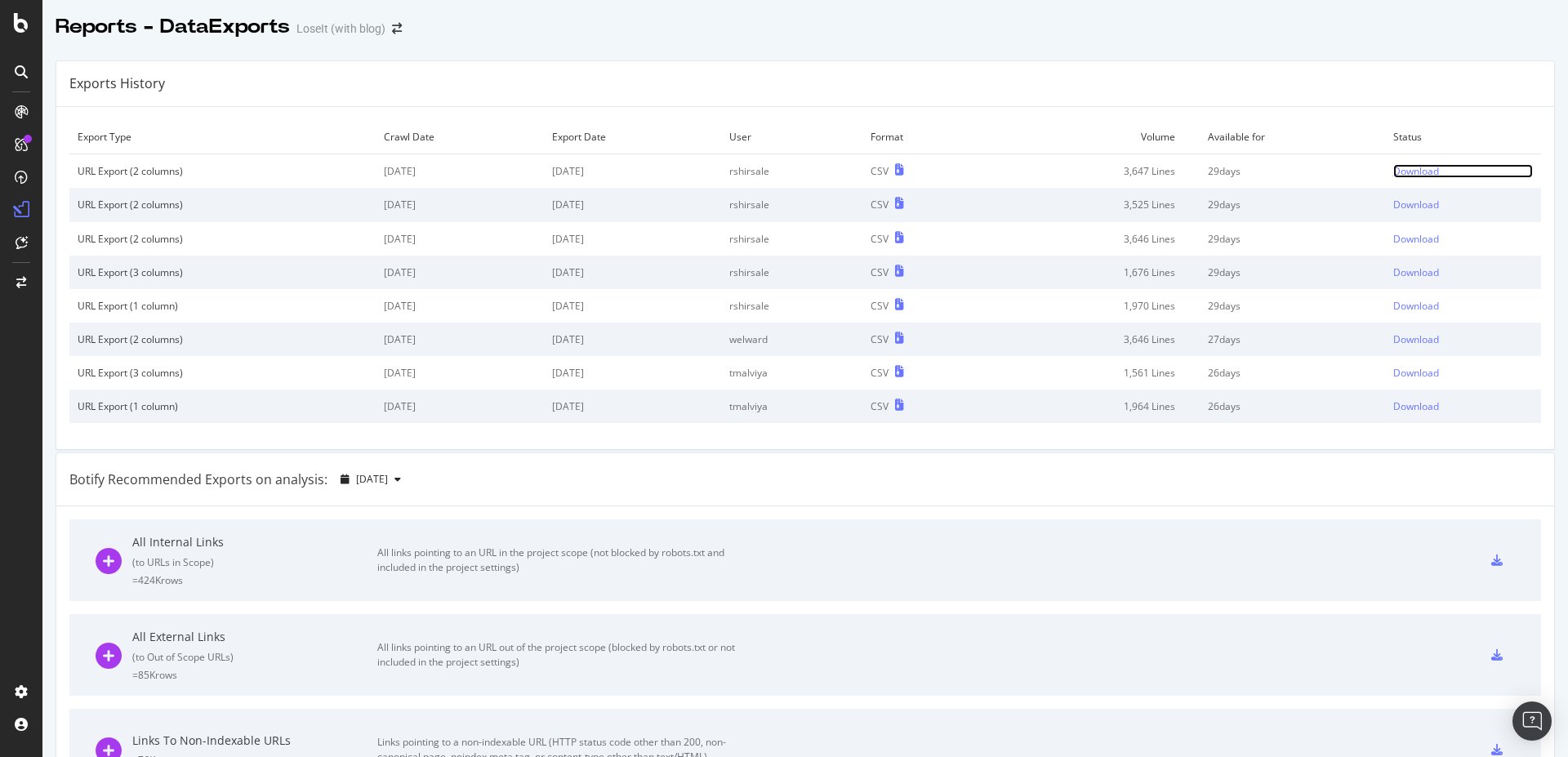
click at [1406, 172] on div "Download" at bounding box center [1416, 171] width 46 height 14
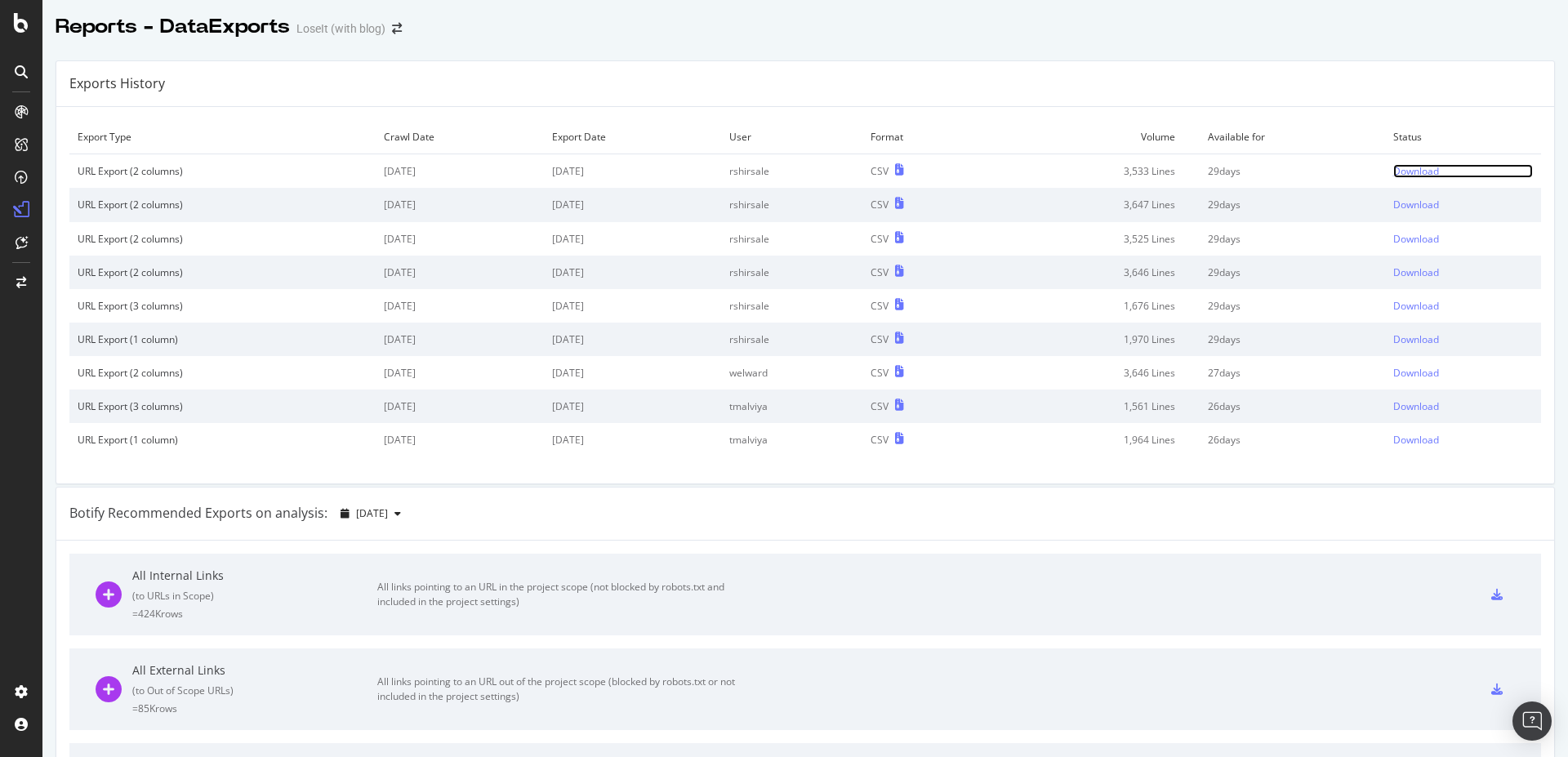
click at [1396, 173] on div "Download" at bounding box center [1416, 171] width 46 height 14
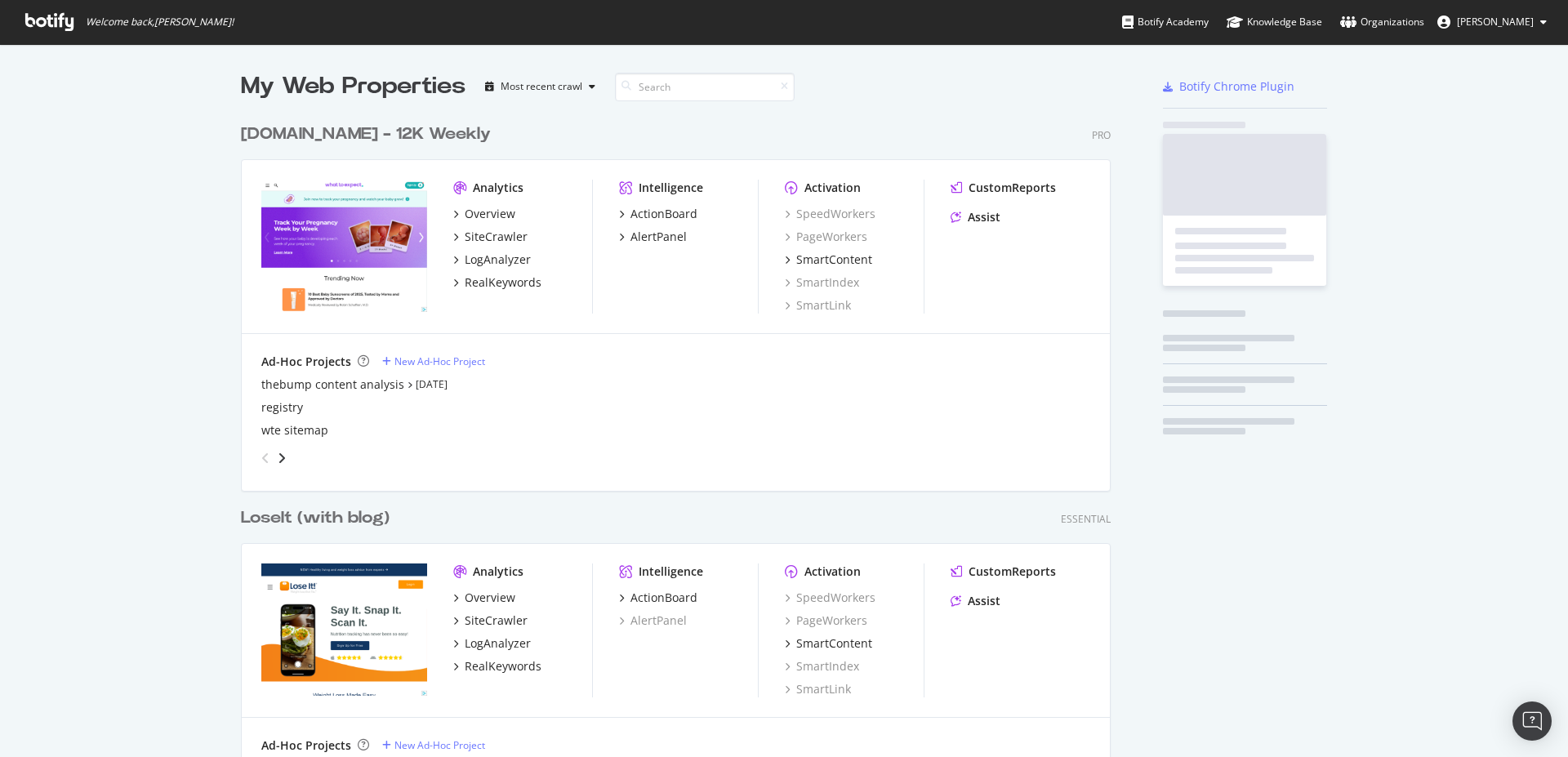
scroll to position [3674, 869]
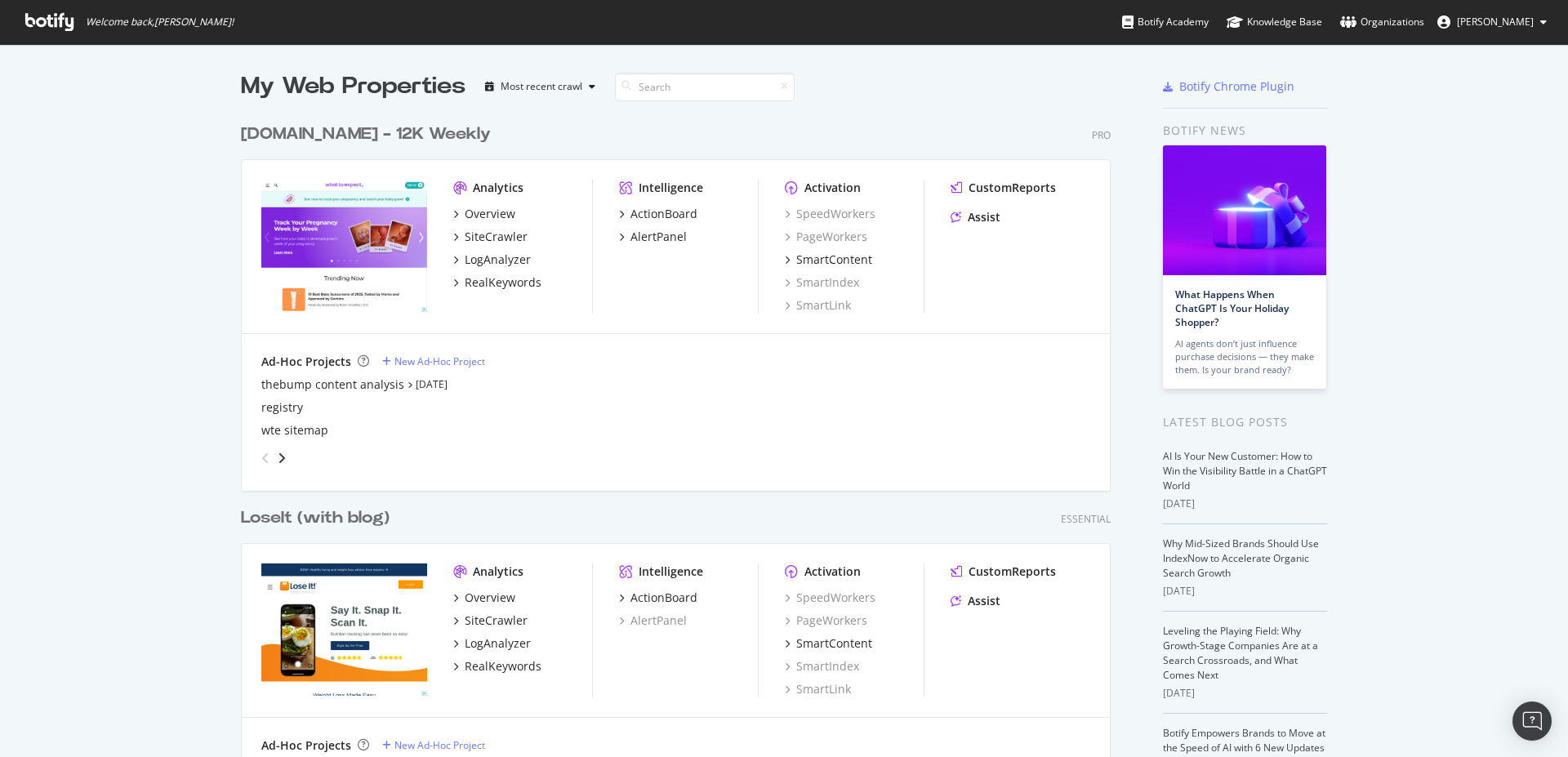
click at [330, 521] on div "LoseIt (with blog)" at bounding box center [316, 518] width 149 height 23
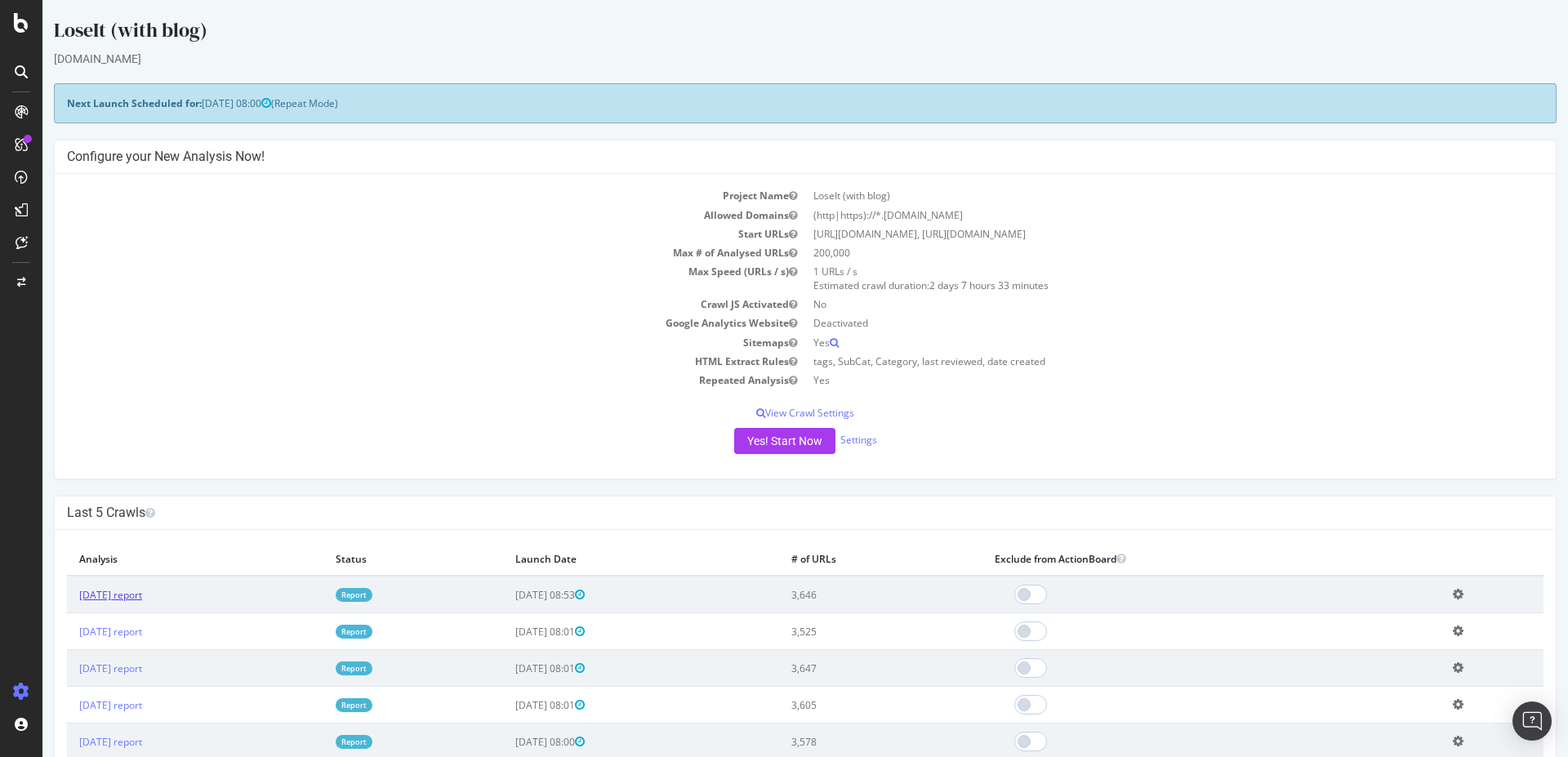
click at [116, 592] on link "2025 Aug. 13th report" at bounding box center [111, 595] width 63 height 14
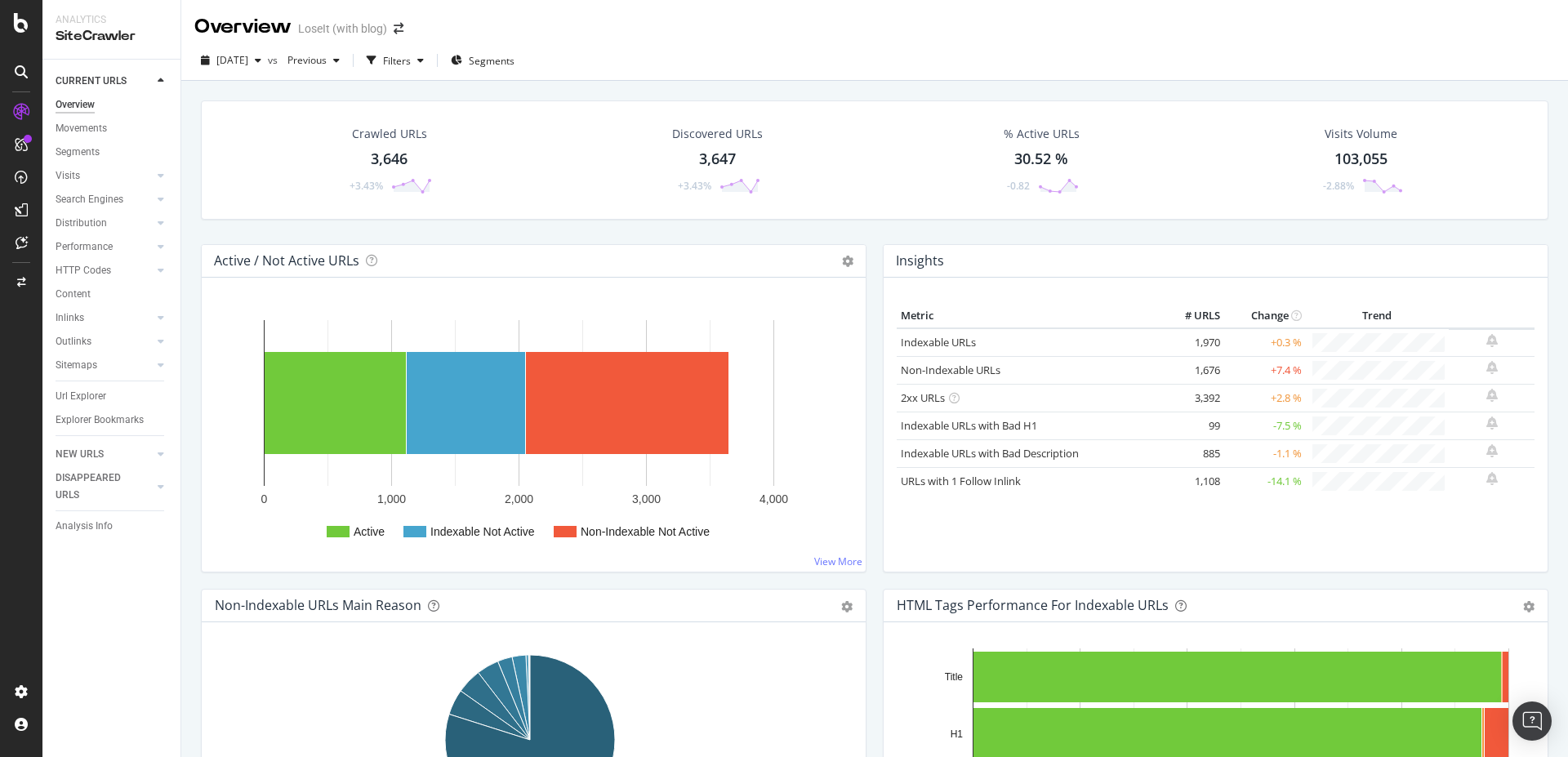
click at [394, 167] on div "3,646" at bounding box center [389, 159] width 37 height 21
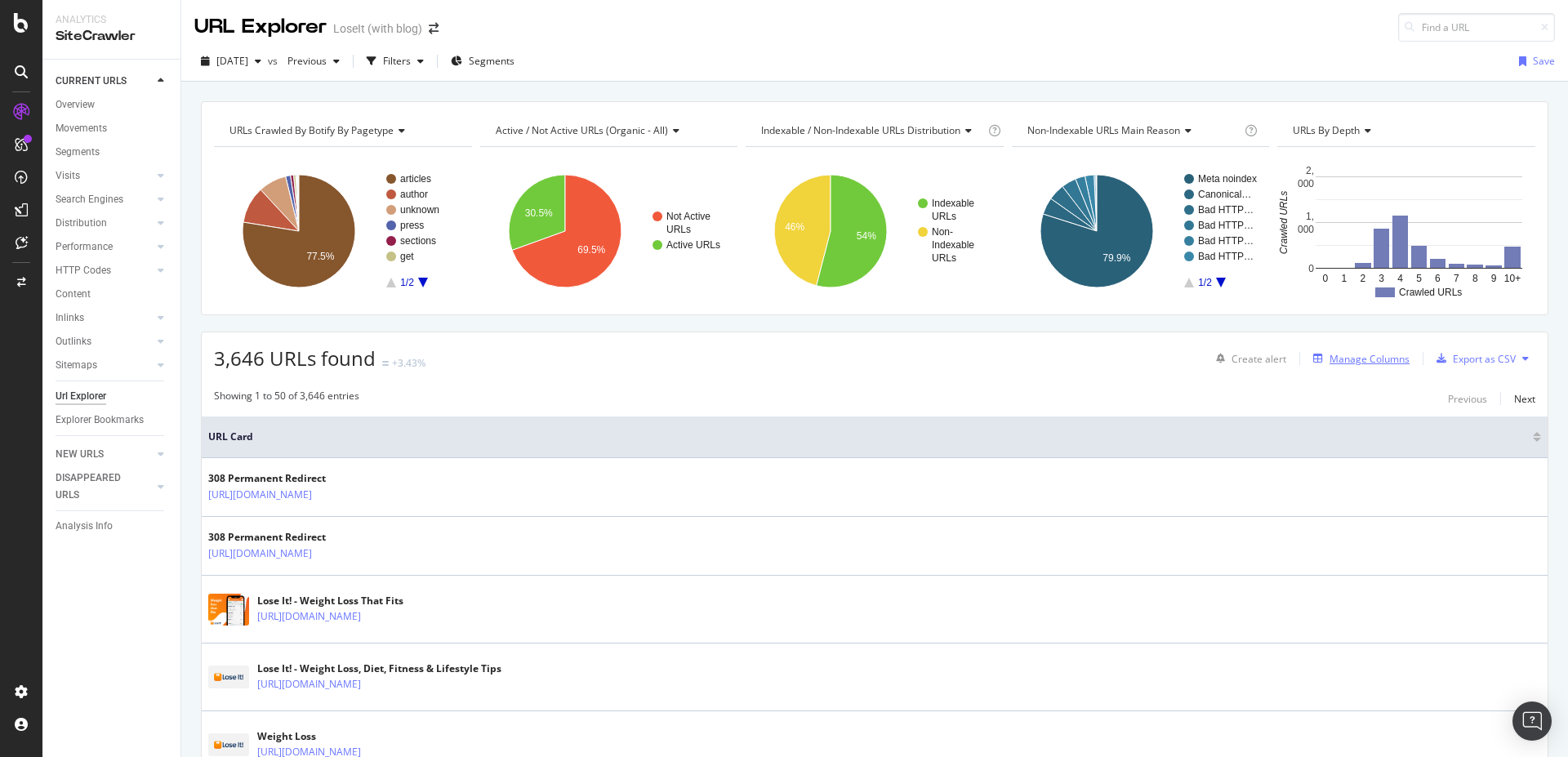
click at [1355, 353] on div "Manage Columns" at bounding box center [1370, 358] width 80 height 14
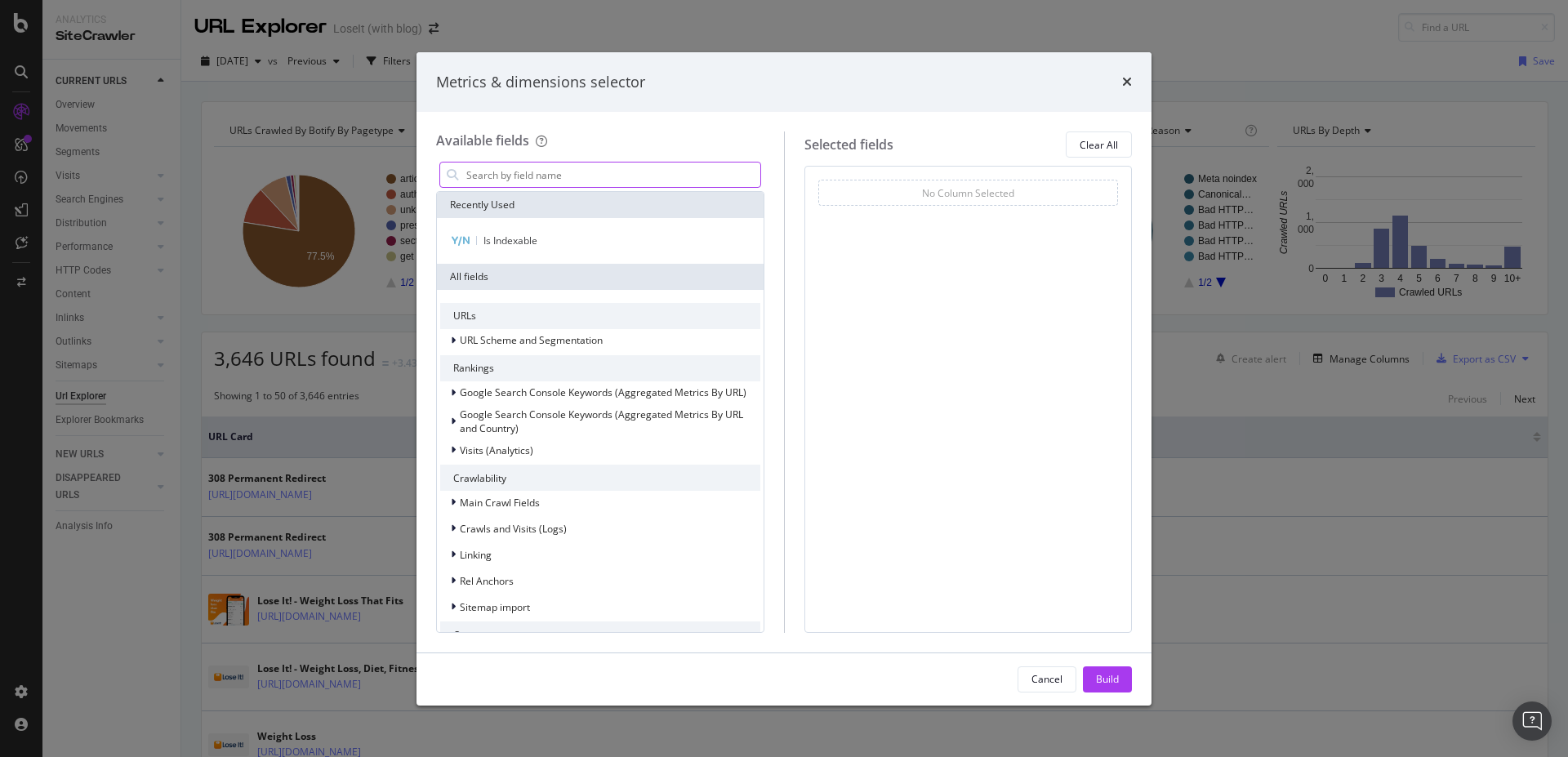
click at [533, 173] on input "modal" at bounding box center [612, 174] width 296 height 24
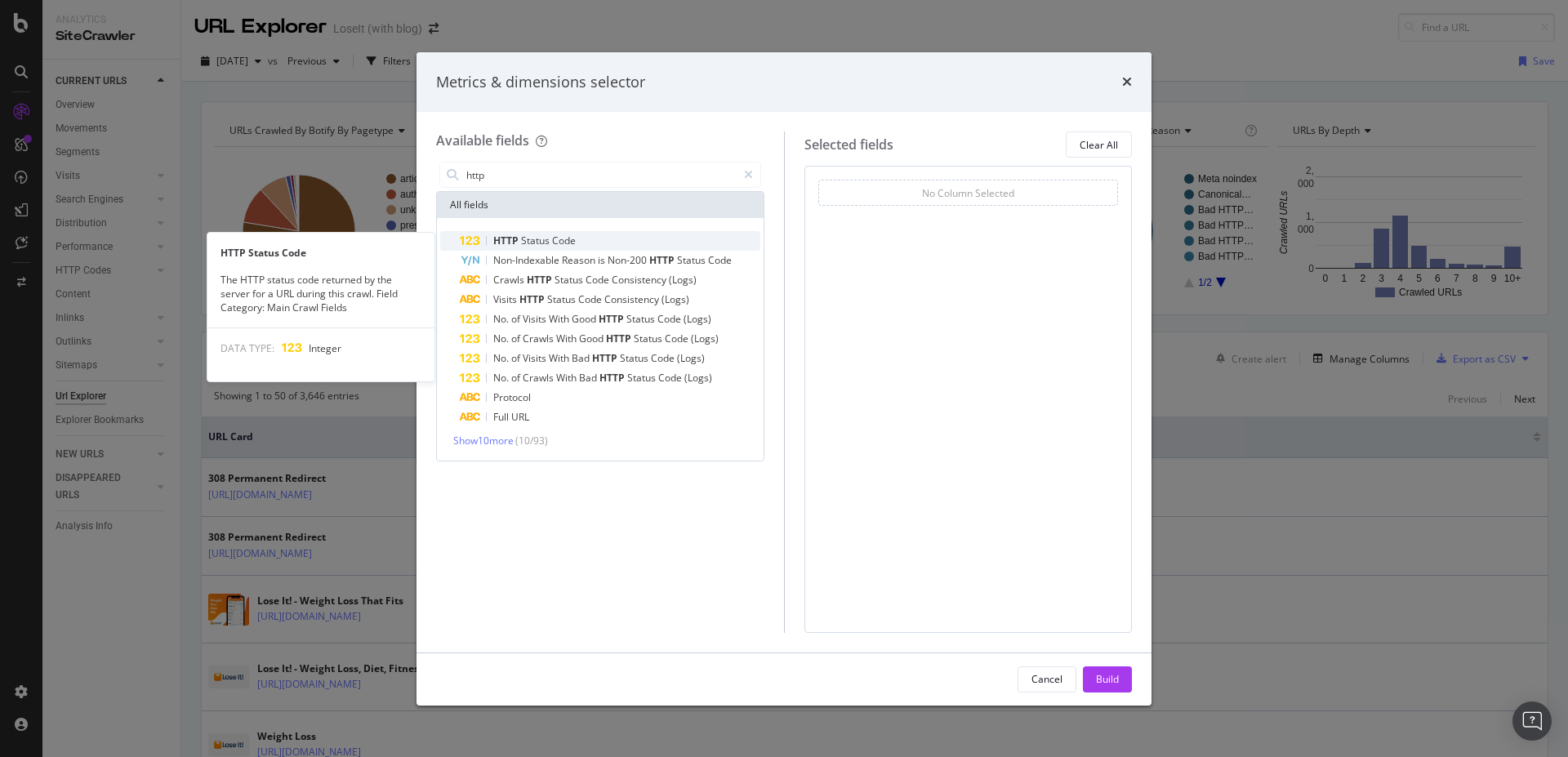
type input "http"
click at [548, 245] on span "Status" at bounding box center [536, 240] width 31 height 14
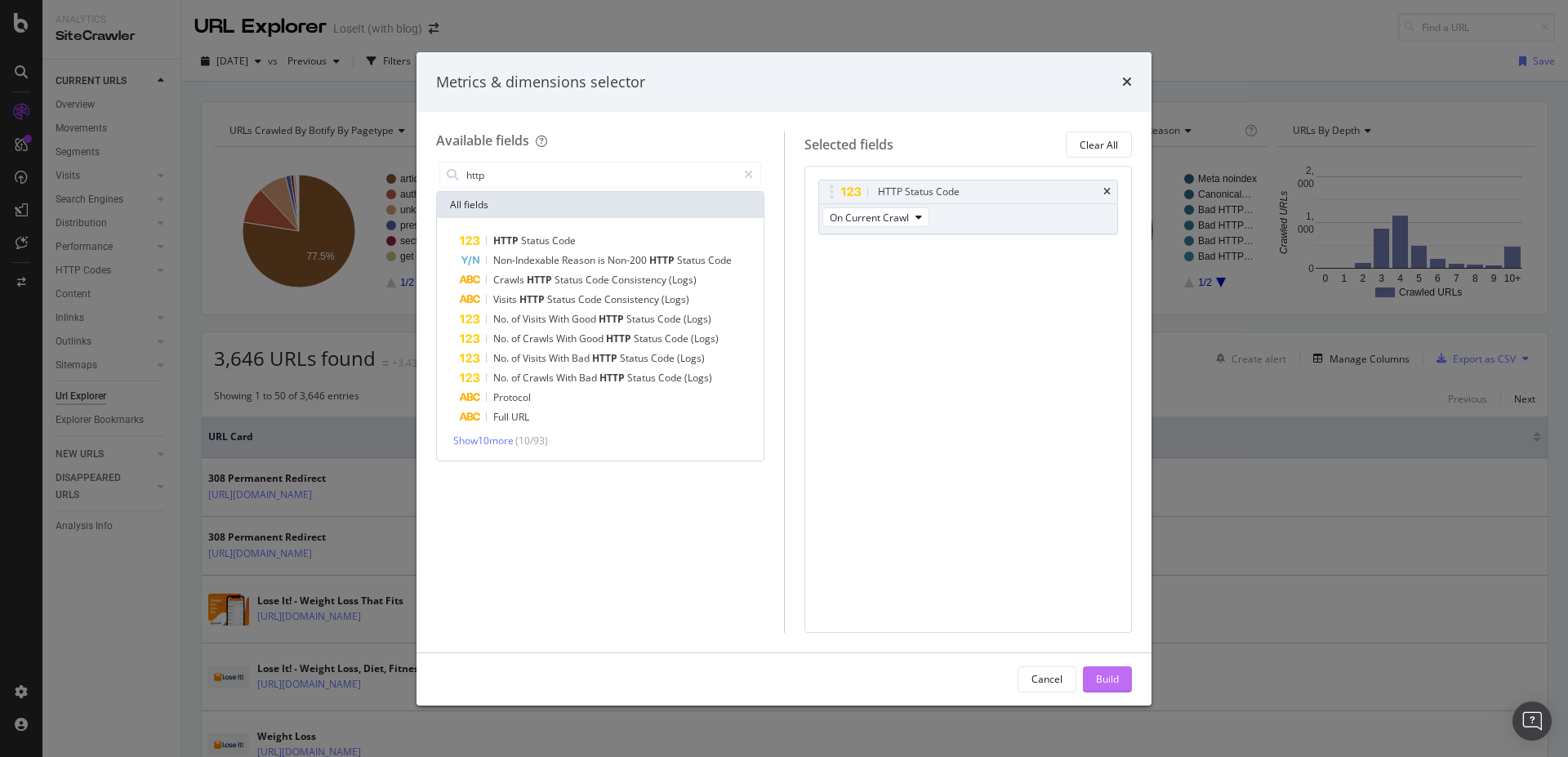
click at [1099, 677] on div "Build" at bounding box center [1107, 679] width 23 height 14
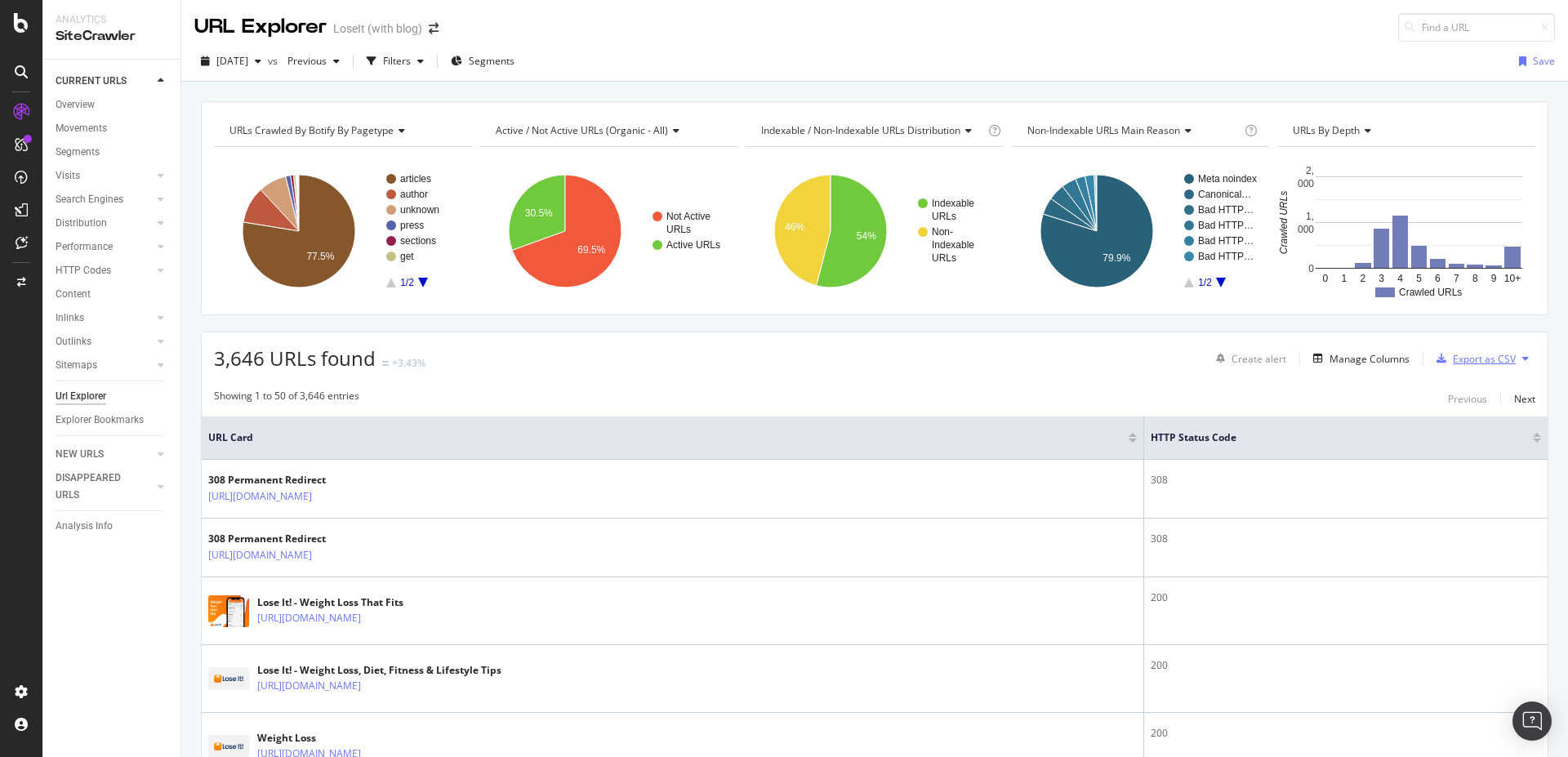
click at [1487, 359] on div "Export as CSV" at bounding box center [1483, 358] width 63 height 14
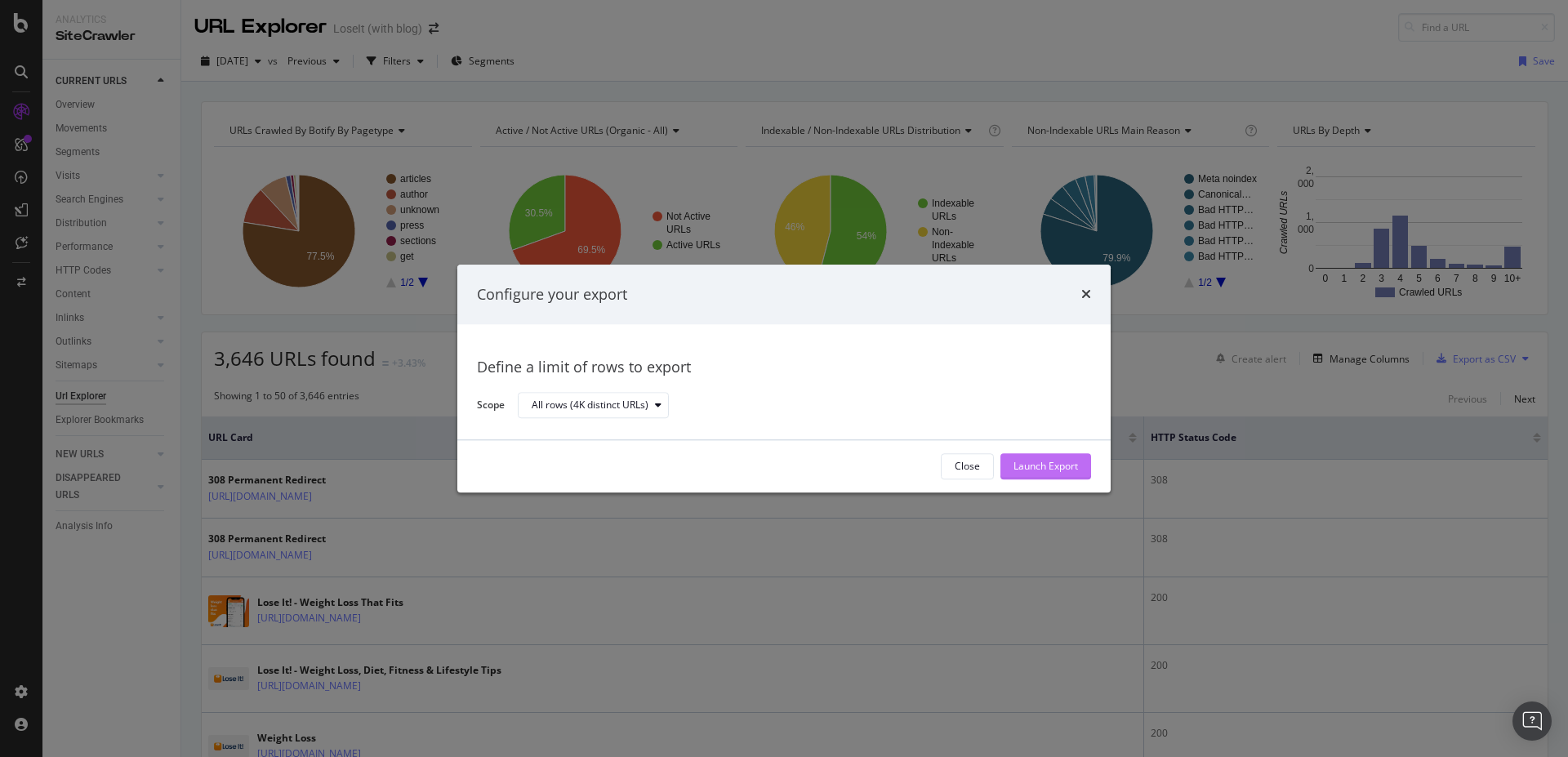
click at [1027, 468] on div "Launch Export" at bounding box center [1045, 466] width 64 height 14
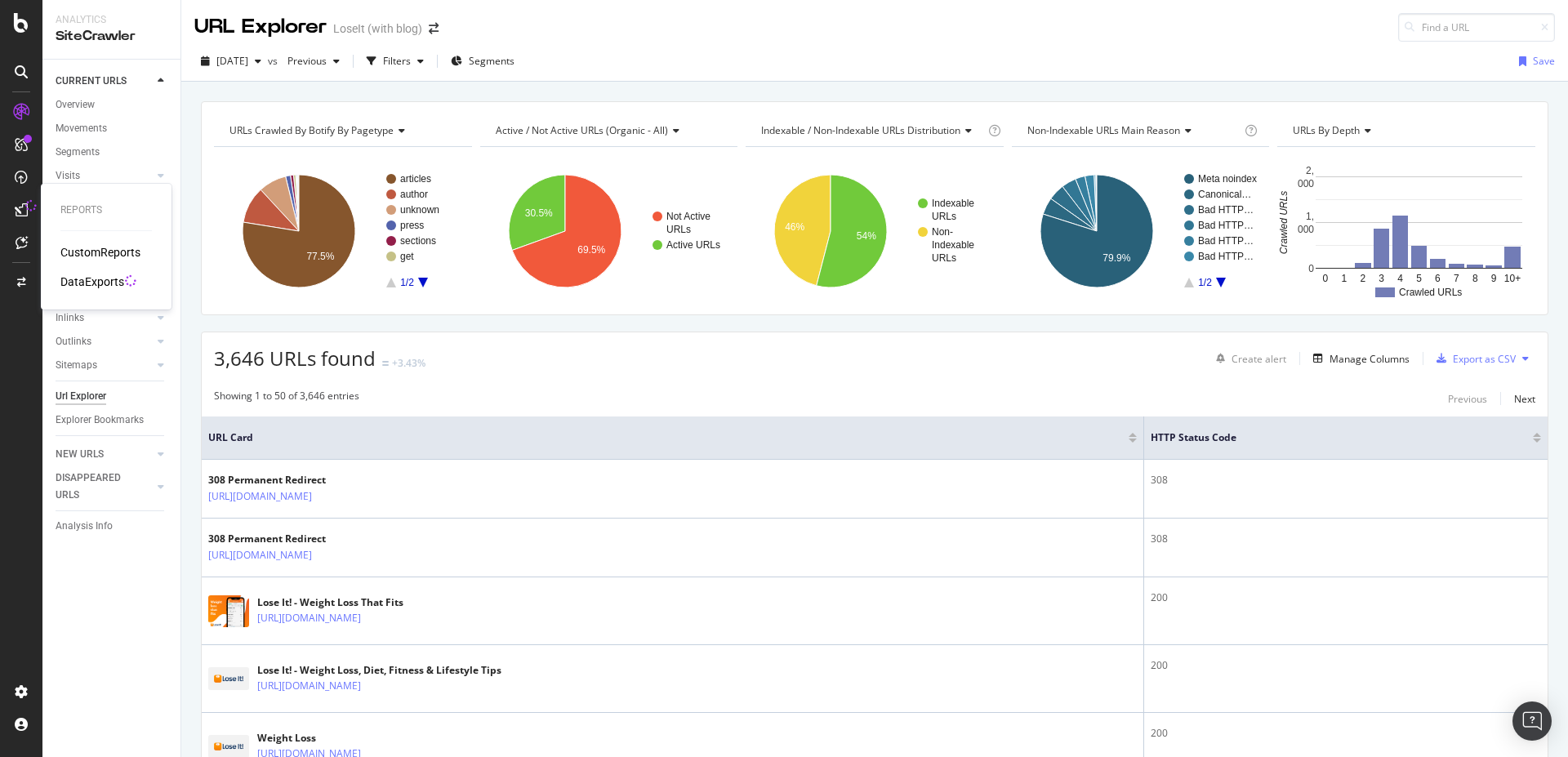
click at [80, 284] on div "DataExports" at bounding box center [92, 282] width 64 height 17
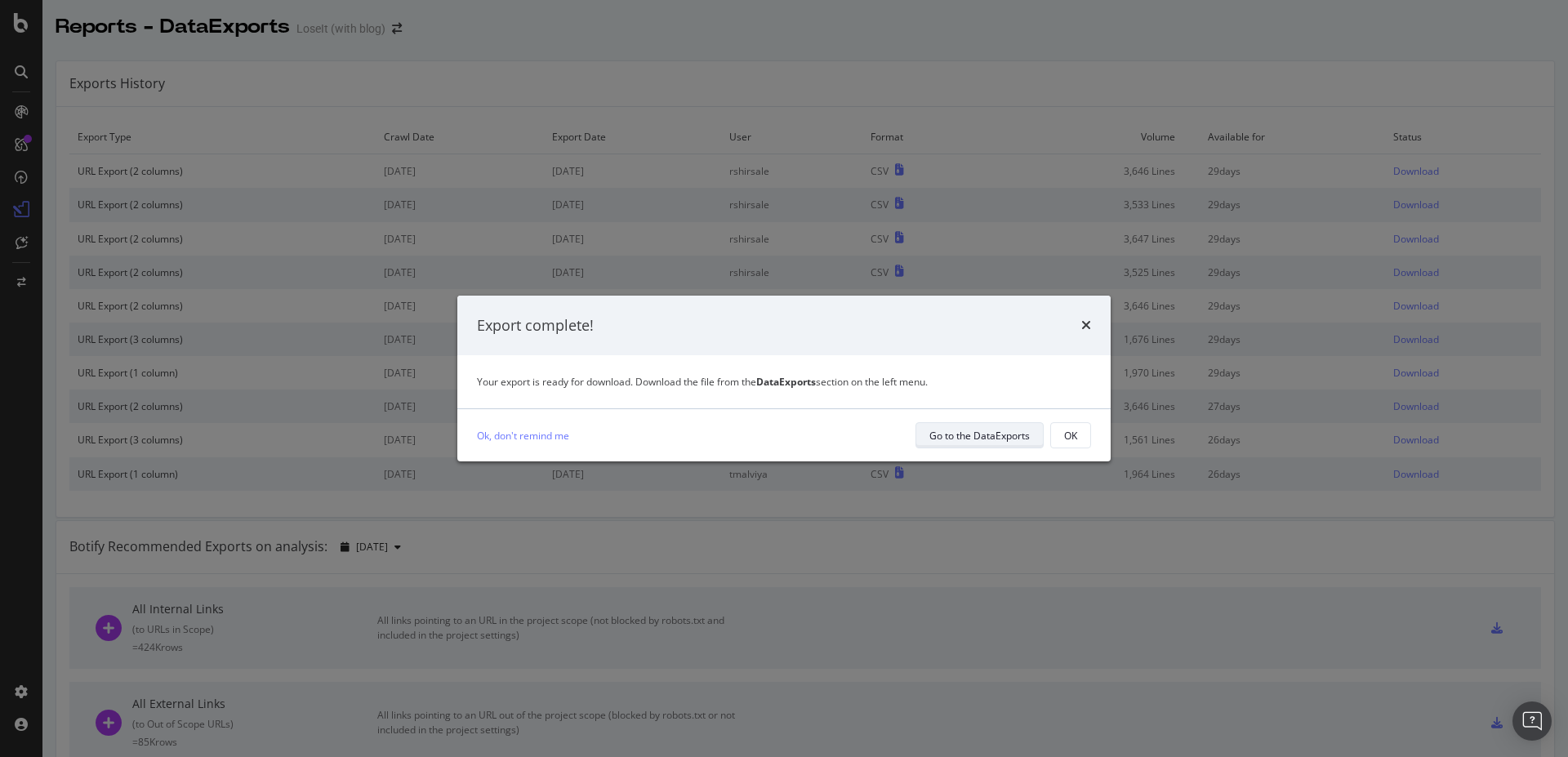
click at [975, 435] on div "Go to the DataExports" at bounding box center [979, 435] width 100 height 14
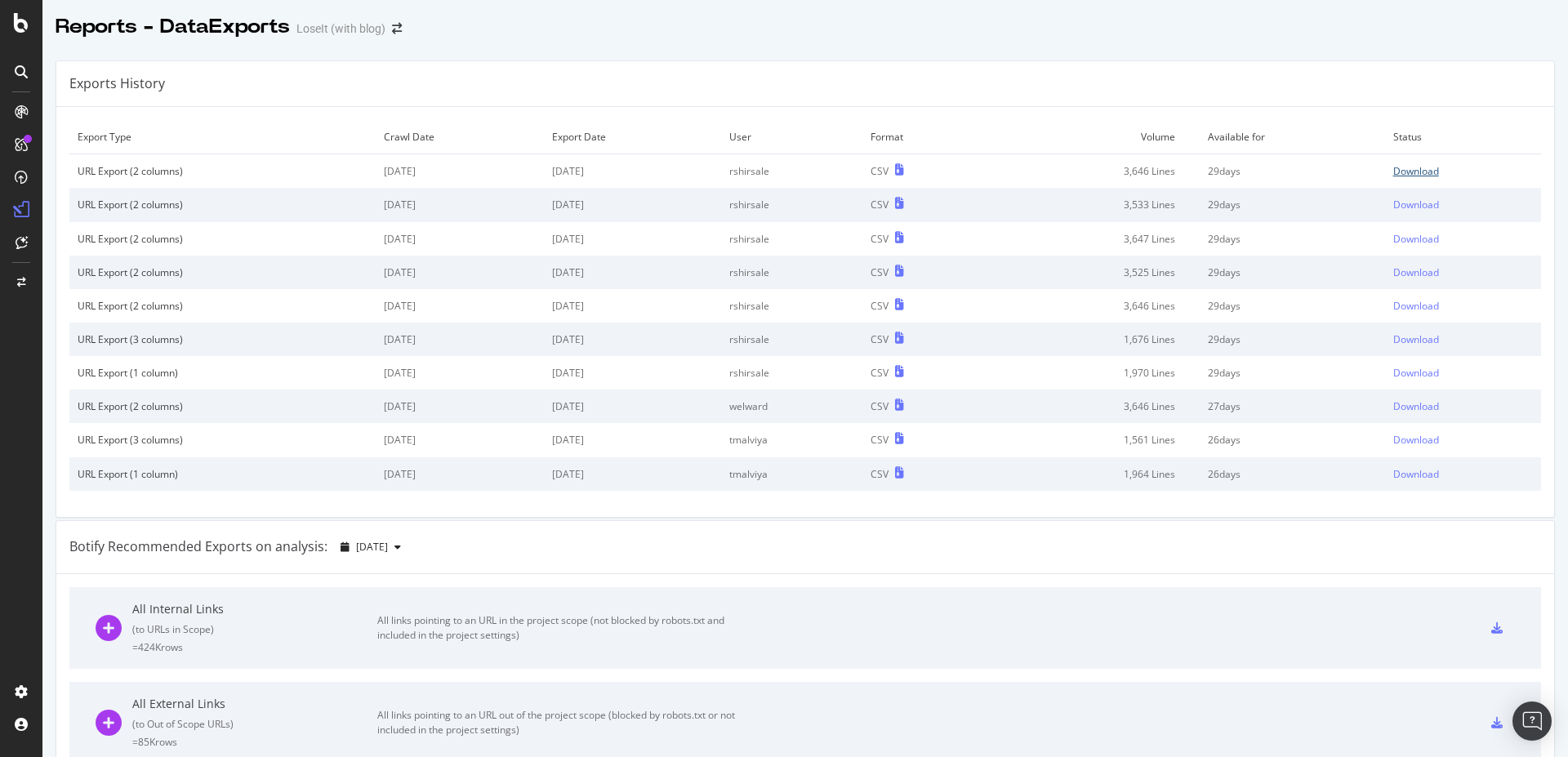
click at [1397, 171] on div "Download" at bounding box center [1416, 171] width 46 height 14
